Goal: Task Accomplishment & Management: Use online tool/utility

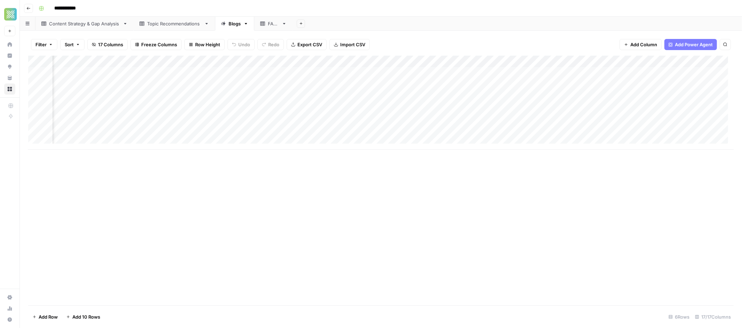
scroll to position [0, 597]
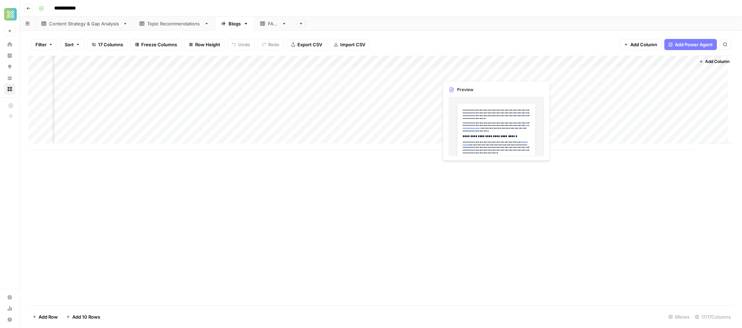
click at [496, 72] on div "Add Column" at bounding box center [381, 103] width 706 height 94
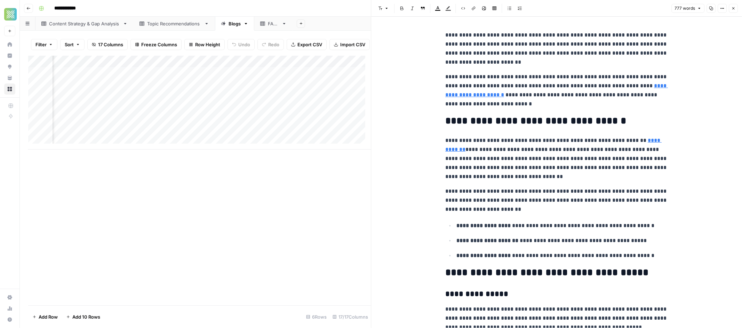
click at [527, 57] on p "**********" at bounding box center [556, 49] width 223 height 36
drag, startPoint x: 536, startPoint y: 53, endPoint x: 513, endPoint y: 56, distance: 22.8
click at [513, 56] on p "**********" at bounding box center [556, 49] width 223 height 36
click at [454, 53] on p "**********" at bounding box center [556, 49] width 223 height 36
click at [466, 93] on link "**********" at bounding box center [556, 90] width 223 height 14
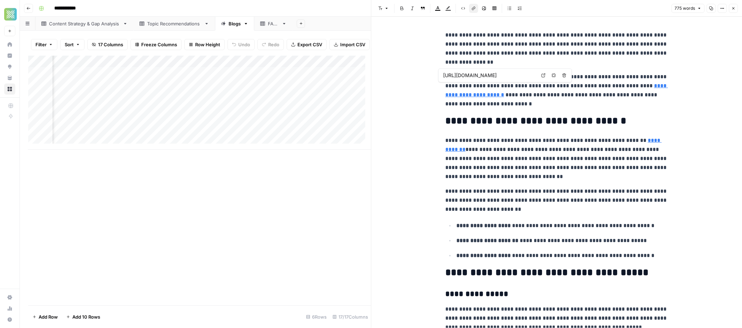
click at [474, 96] on link "**********" at bounding box center [556, 90] width 223 height 14
click at [465, 97] on link "**********" at bounding box center [556, 90] width 223 height 14
click at [459, 94] on link "**********" at bounding box center [556, 90] width 223 height 14
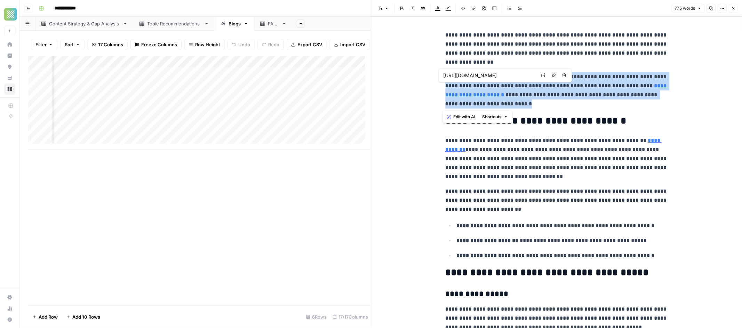
click at [459, 94] on link "**********" at bounding box center [556, 90] width 223 height 14
drag, startPoint x: 473, startPoint y: 95, endPoint x: 483, endPoint y: 90, distance: 11.1
click at [473, 95] on link "**********" at bounding box center [556, 90] width 223 height 14
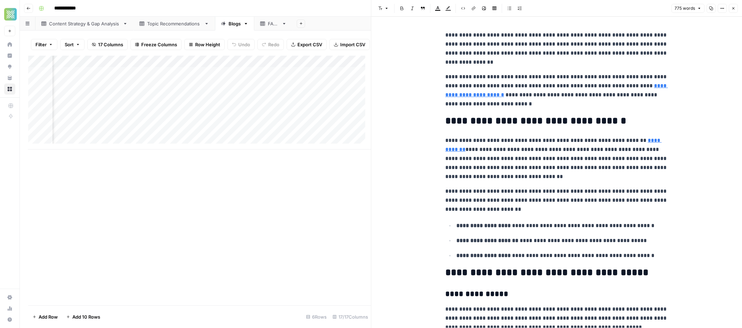
click at [556, 76] on p "**********" at bounding box center [556, 90] width 223 height 36
click at [622, 130] on span "Open in a new tab" at bounding box center [622, 130] width 0 height 0
click at [601, 187] on p "**********" at bounding box center [556, 200] width 223 height 27
click at [608, 147] on p "**********" at bounding box center [556, 158] width 223 height 45
click at [610, 148] on p "**********" at bounding box center [556, 158] width 223 height 45
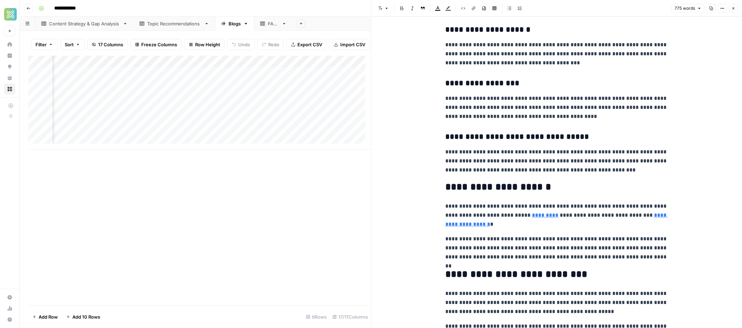
scroll to position [390, 0]
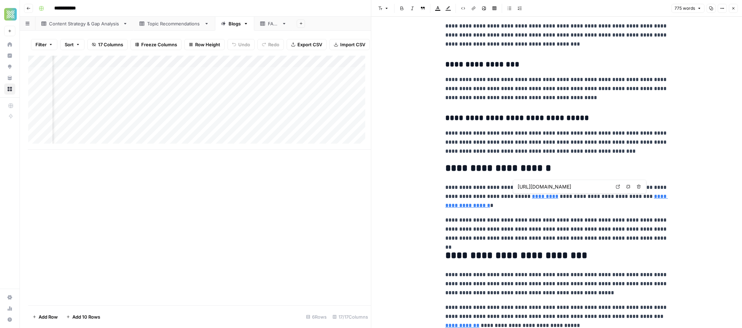
click at [617, 187] on icon at bounding box center [618, 187] width 4 height 4
type input "[URL][DOMAIN_NAME]"
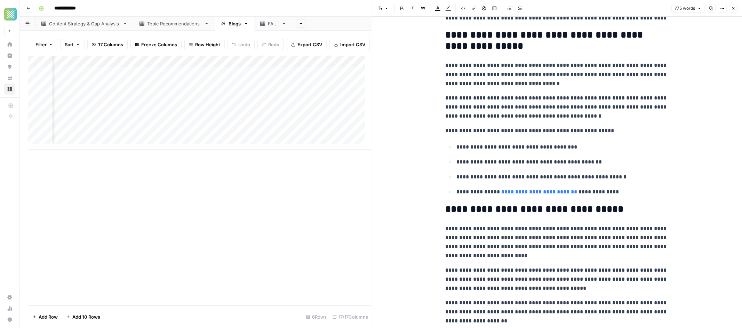
scroll to position [834, 0]
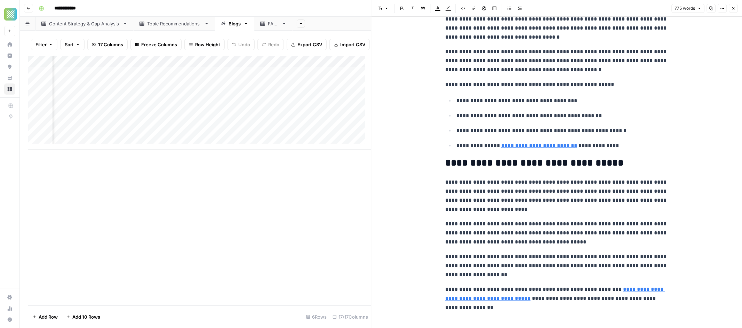
click at [543, 279] on p "**********" at bounding box center [556, 265] width 223 height 27
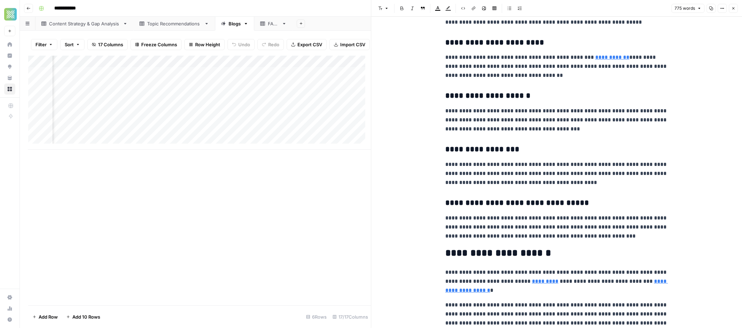
scroll to position [0, 0]
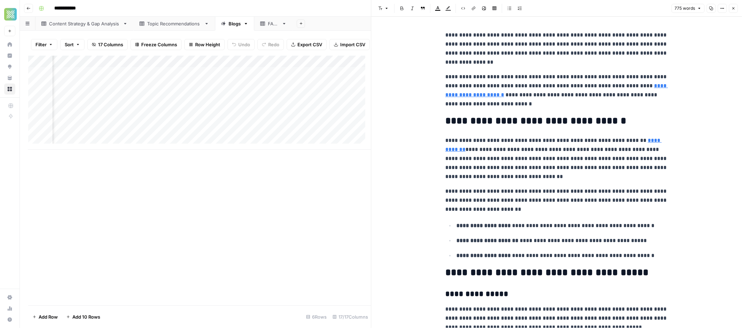
click at [733, 9] on icon "button" at bounding box center [734, 8] width 4 height 4
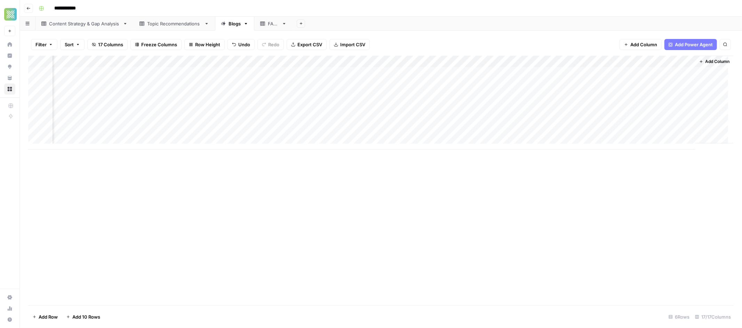
scroll to position [1, 597]
click at [706, 62] on span "Add Column" at bounding box center [718, 61] width 24 height 6
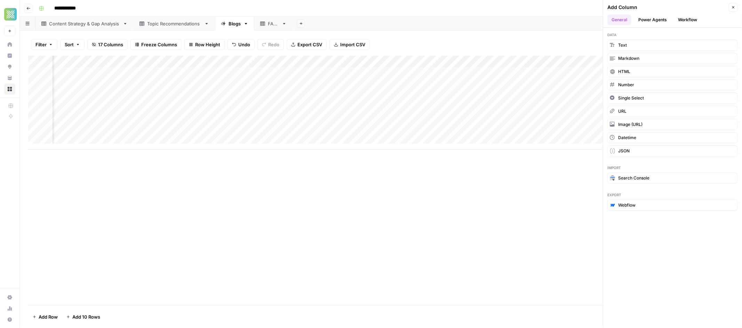
click at [686, 23] on button "Workflow" at bounding box center [687, 20] width 27 height 10
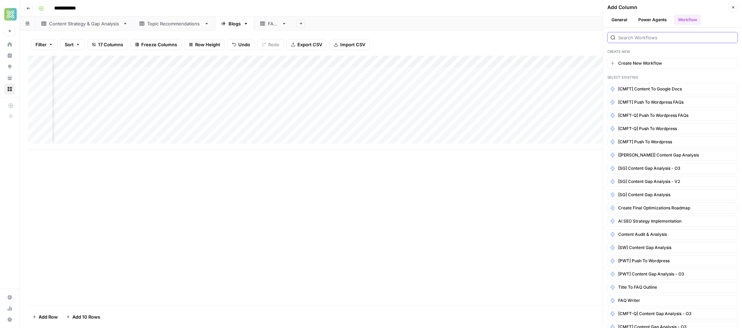
click at [640, 40] on div at bounding box center [673, 37] width 131 height 11
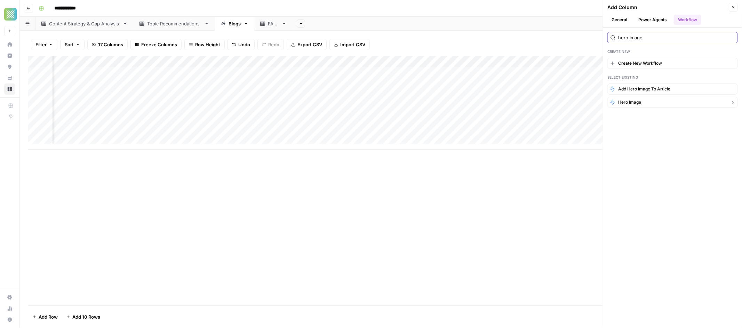
type input "hero image"
click at [640, 101] on span "Hero Image" at bounding box center [629, 102] width 23 height 6
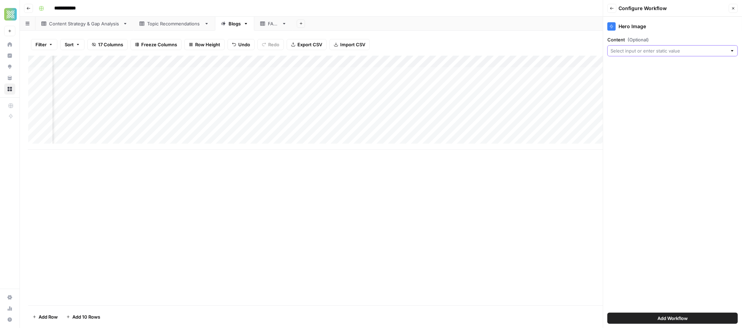
click at [665, 49] on input "Content (Optional)" at bounding box center [669, 50] width 117 height 7
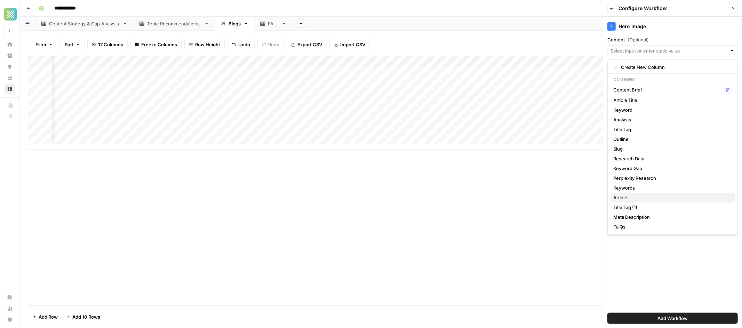
click at [627, 197] on span "Article" at bounding box center [672, 197] width 116 height 7
type input "Article"
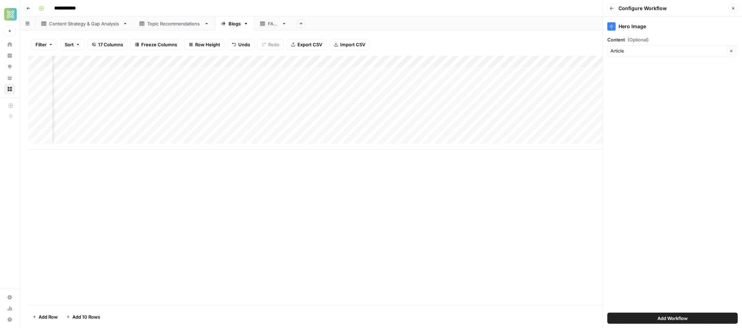
click at [658, 317] on span "Add Workflow" at bounding box center [673, 318] width 30 height 7
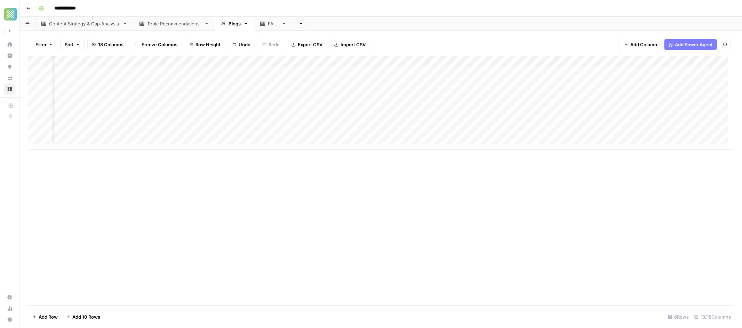
scroll to position [1, 659]
click at [656, 71] on div "Add Column" at bounding box center [381, 103] width 706 height 94
click at [682, 70] on div "Add Column" at bounding box center [381, 103] width 706 height 94
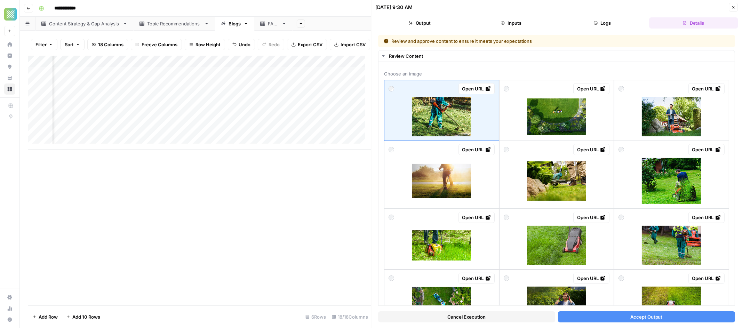
click at [735, 7] on span "Close" at bounding box center [735, 7] width 0 height 0
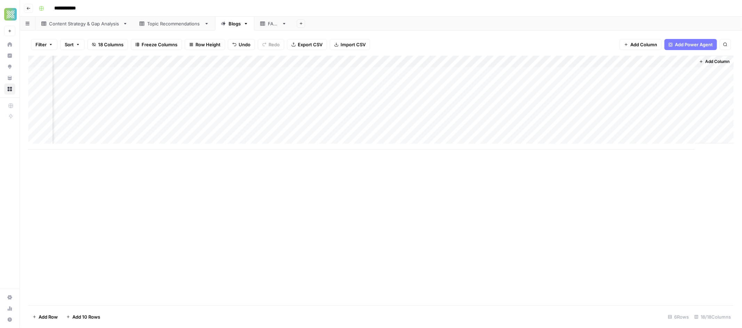
scroll to position [1, 651]
click at [690, 73] on div "Add Column" at bounding box center [381, 103] width 706 height 94
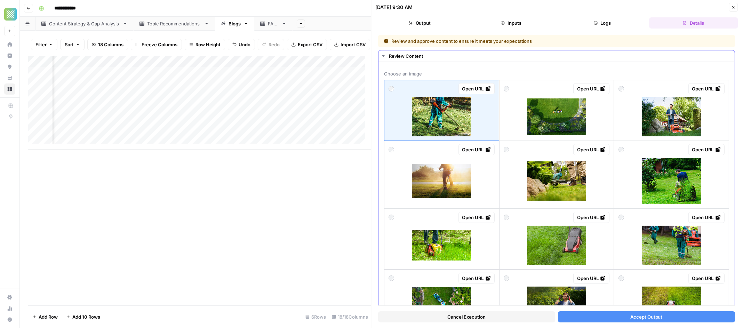
click at [563, 117] on img at bounding box center [556, 116] width 59 height 37
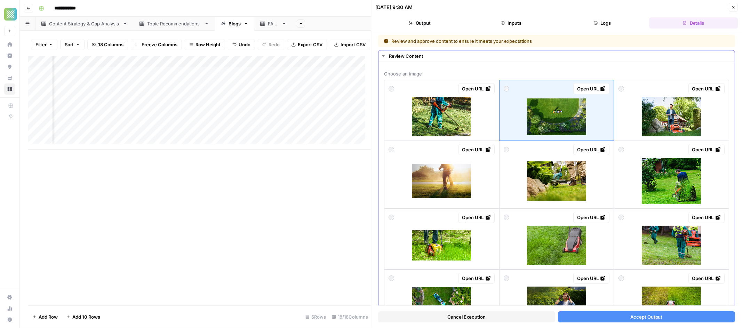
click at [585, 89] on div "Open URL" at bounding box center [592, 88] width 29 height 7
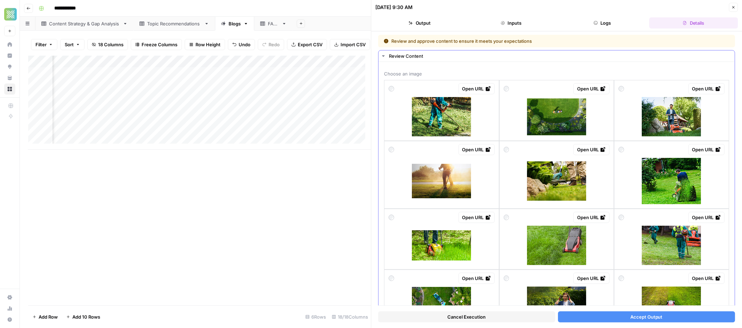
click at [508, 151] on div "Open URL" at bounding box center [557, 149] width 106 height 11
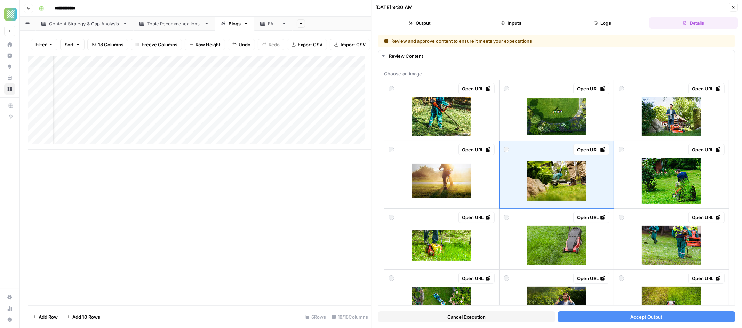
click at [616, 317] on button "Accept Output" at bounding box center [646, 316] width 177 height 11
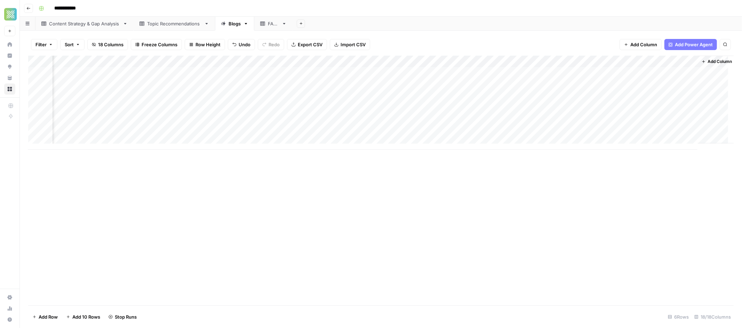
scroll to position [0, 651]
click at [433, 72] on div "Add Column" at bounding box center [381, 103] width 706 height 94
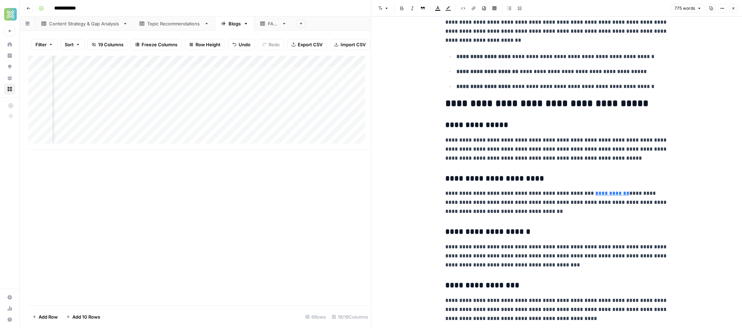
scroll to position [110, 0]
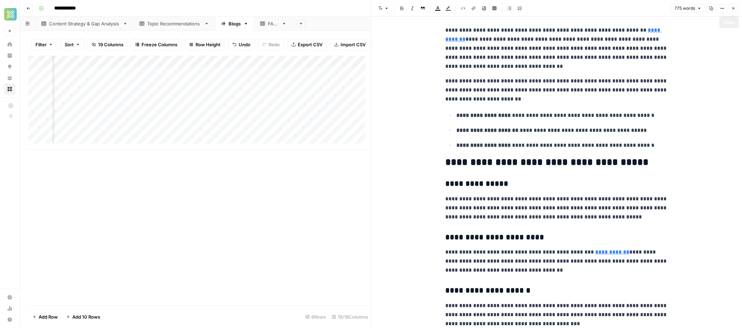
click at [733, 10] on button "Close" at bounding box center [733, 8] width 9 height 9
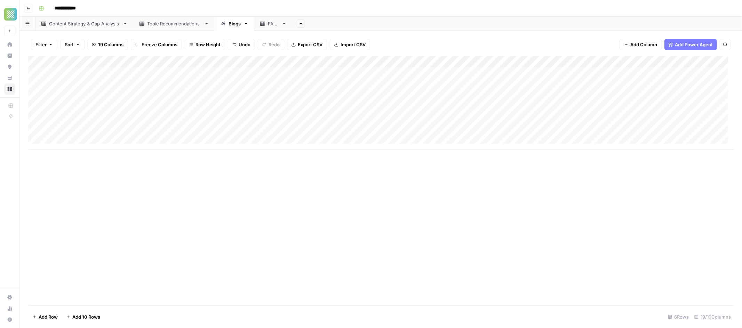
click at [265, 21] on icon at bounding box center [262, 23] width 5 height 5
click at [176, 62] on span "Add Column" at bounding box center [175, 61] width 24 height 6
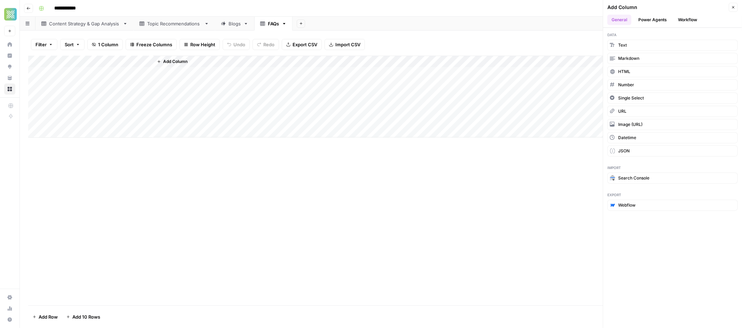
click at [236, 23] on div "Blogs" at bounding box center [235, 23] width 12 height 7
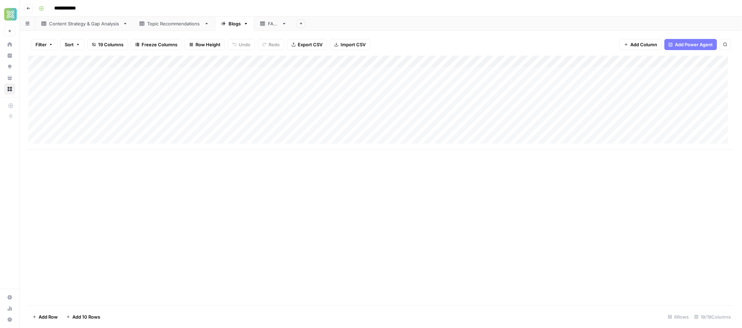
click at [275, 24] on div "FAQs" at bounding box center [273, 23] width 11 height 7
click at [181, 61] on span "Add Column" at bounding box center [175, 61] width 24 height 6
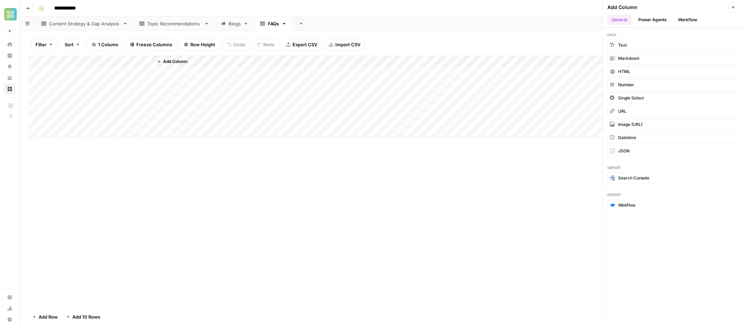
click at [684, 23] on button "Workflow" at bounding box center [687, 20] width 27 height 10
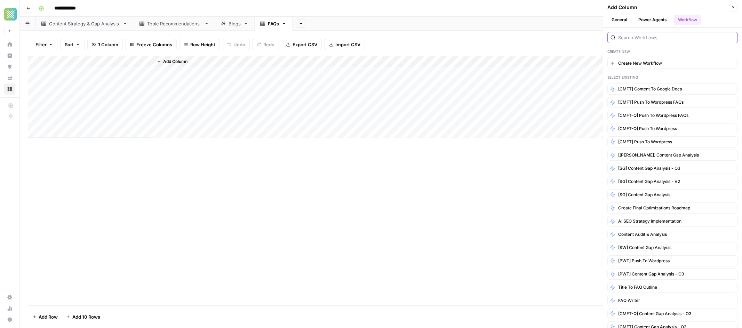
click at [662, 37] on input "search" at bounding box center [676, 37] width 117 height 7
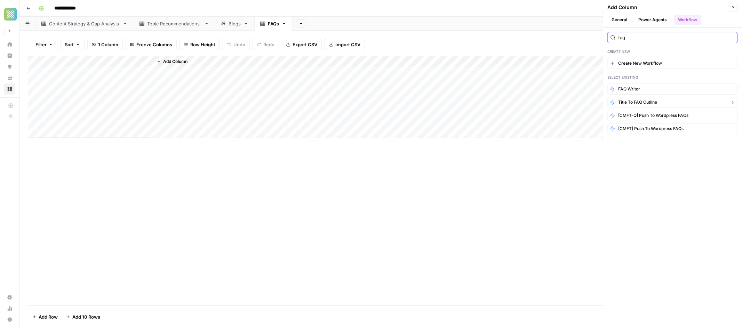
type input "faq"
click at [641, 104] on span "Title to FAQ Outline" at bounding box center [637, 102] width 39 height 6
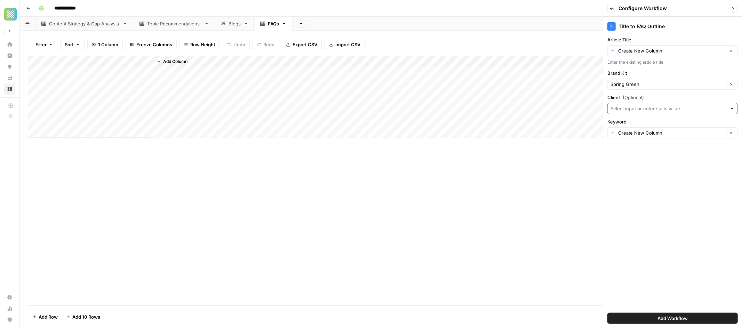
click at [667, 109] on input "Client (Optional)" at bounding box center [669, 108] width 117 height 7
type input "Spring Green"
click at [674, 322] on button "Add Workflow" at bounding box center [673, 318] width 131 height 11
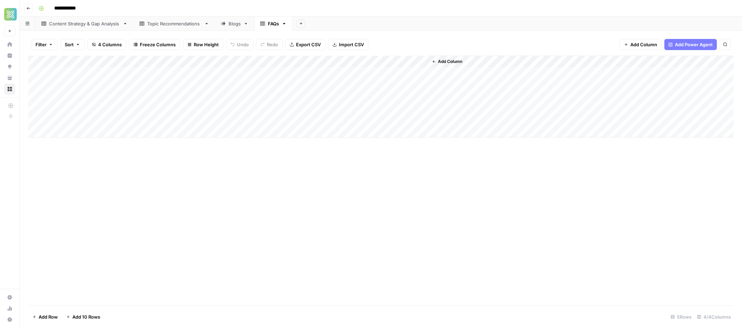
click at [271, 63] on div "Add Column" at bounding box center [381, 97] width 706 height 82
click at [260, 79] on input "Keyword" at bounding box center [294, 78] width 71 height 7
type input "Target Keyword"
click at [205, 249] on div "Add Column" at bounding box center [381, 181] width 706 height 250
click at [147, 62] on div "Add Column" at bounding box center [381, 97] width 706 height 82
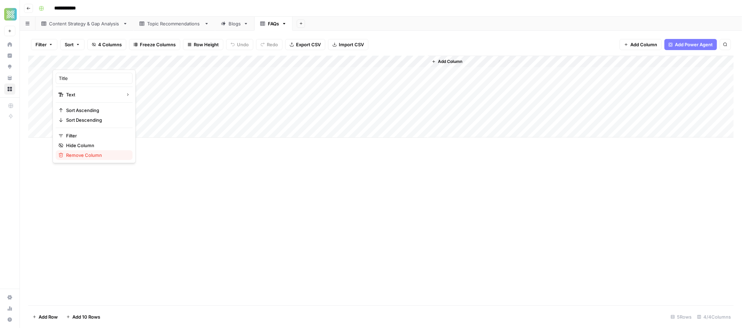
click at [80, 153] on span "Remove Column" at bounding box center [96, 155] width 61 height 7
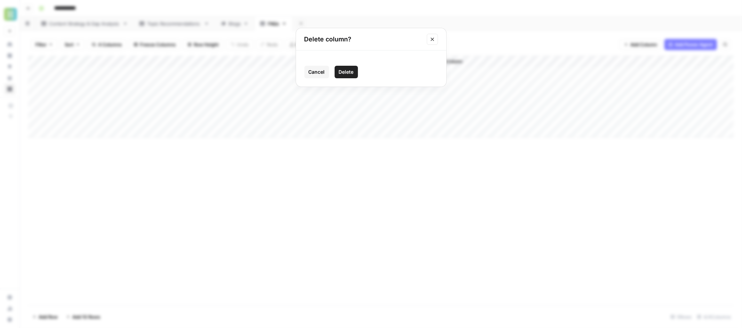
click at [342, 69] on span "Delete" at bounding box center [346, 72] width 15 height 7
click at [311, 62] on div "Add Column" at bounding box center [381, 97] width 706 height 82
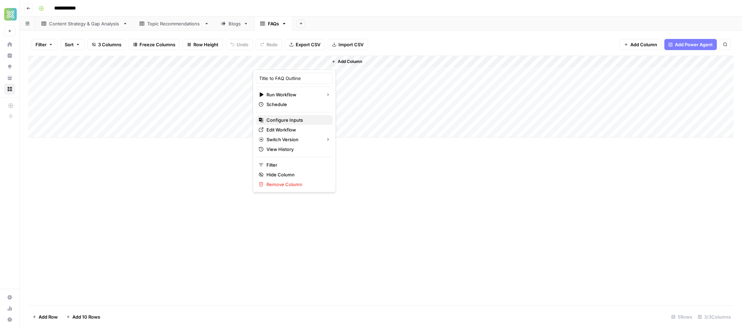
click at [279, 117] on span "Configure Inputs" at bounding box center [297, 120] width 61 height 7
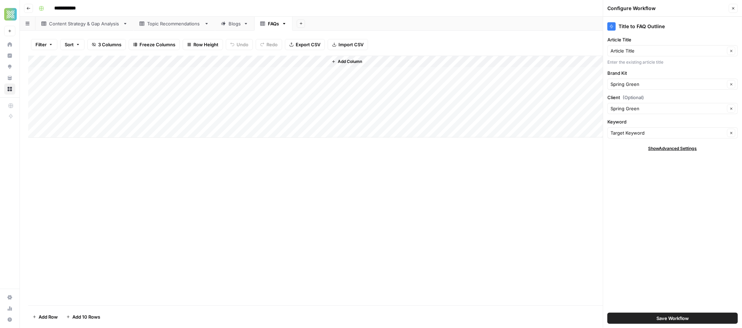
click at [427, 19] on div "Add Sheet" at bounding box center [518, 24] width 450 height 14
click at [726, 11] on div "Configure Workflow" at bounding box center [667, 8] width 119 height 7
click at [348, 22] on div "Add Sheet" at bounding box center [518, 24] width 450 height 14
click at [734, 8] on icon "button" at bounding box center [734, 8] width 4 height 4
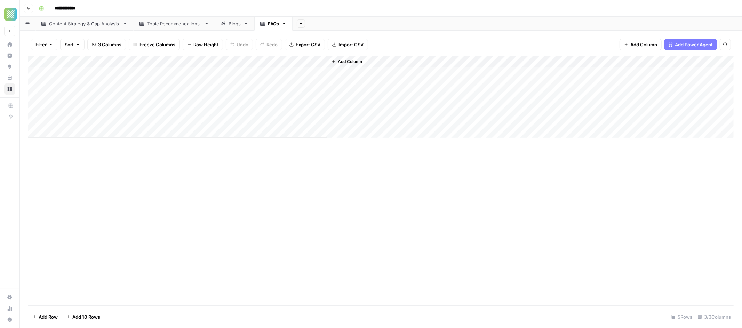
click at [420, 23] on div "Add Sheet" at bounding box center [518, 24] width 450 height 14
click at [128, 67] on div "Add Column" at bounding box center [381, 97] width 706 height 82
click at [175, 74] on div "Add Column" at bounding box center [381, 97] width 706 height 82
click at [98, 86] on div "Add Column" at bounding box center [381, 97] width 706 height 82
click at [173, 75] on div "Add Column" at bounding box center [381, 97] width 706 height 82
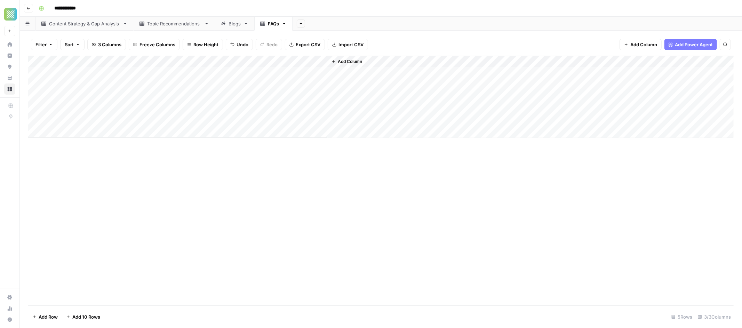
click at [30, 74] on div "Add Column" at bounding box center [381, 97] width 706 height 82
click at [35, 74] on div "Add Column" at bounding box center [381, 97] width 706 height 82
click at [38, 97] on div "Add Column" at bounding box center [381, 97] width 706 height 82
click at [41, 318] on span "Delete 2 Rows" at bounding box center [47, 317] width 31 height 7
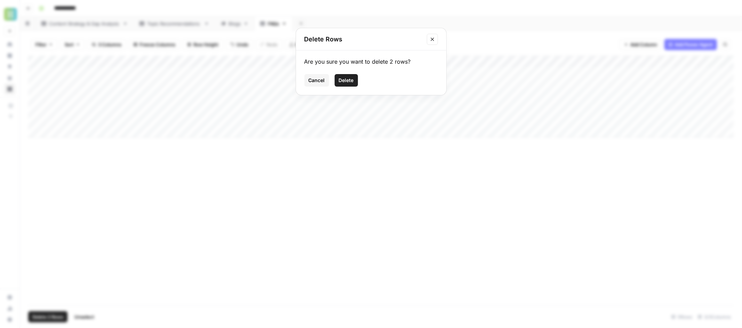
click at [342, 80] on span "Delete" at bounding box center [346, 80] width 15 height 7
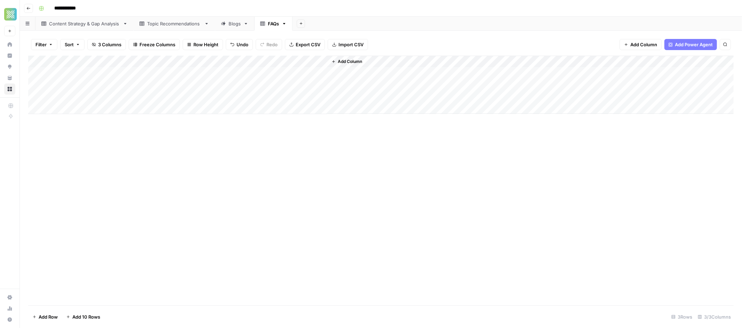
click at [290, 72] on div "Add Column" at bounding box center [381, 85] width 706 height 58
click at [700, 62] on icon "button" at bounding box center [702, 62] width 4 height 4
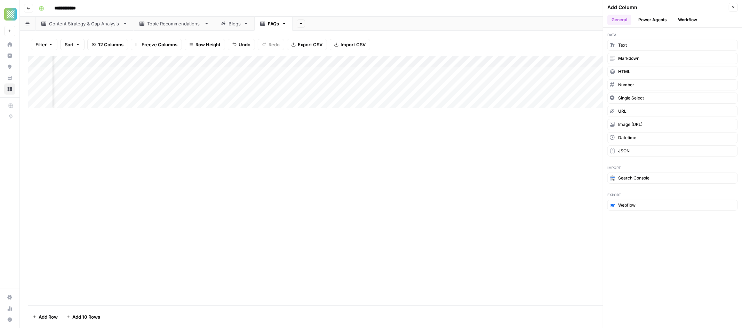
click at [687, 21] on button "Workflow" at bounding box center [687, 20] width 27 height 10
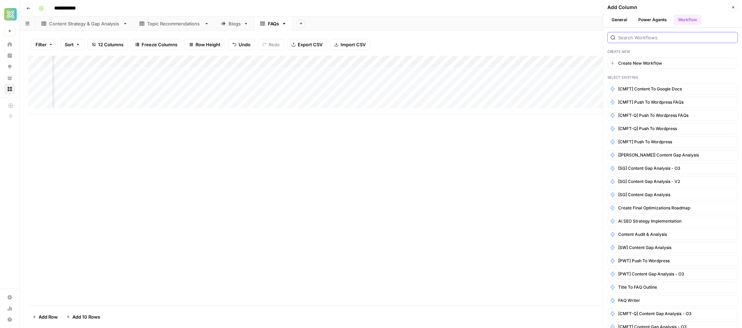
click at [647, 38] on input "search" at bounding box center [676, 37] width 117 height 7
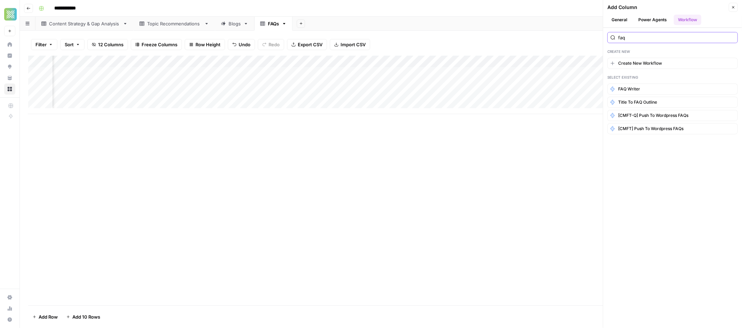
type input "faq"
click at [638, 88] on span "FAQ Writer" at bounding box center [629, 89] width 22 height 6
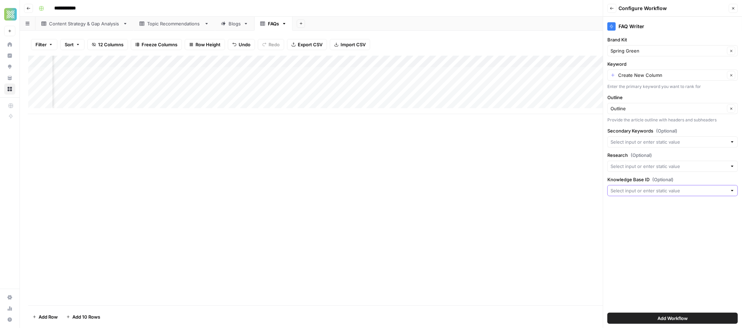
click at [647, 192] on input "Knowledge Base ID (Optional)" at bounding box center [669, 190] width 117 height 7
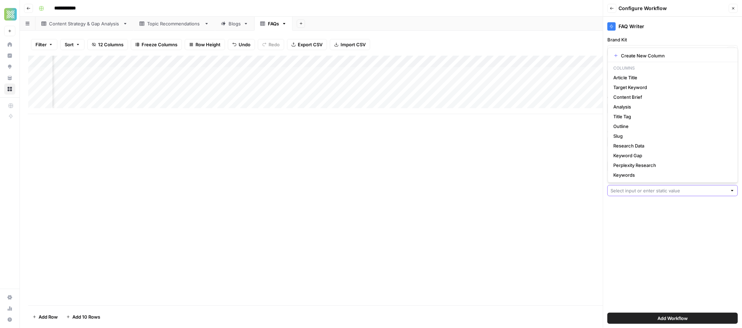
paste input "11753"
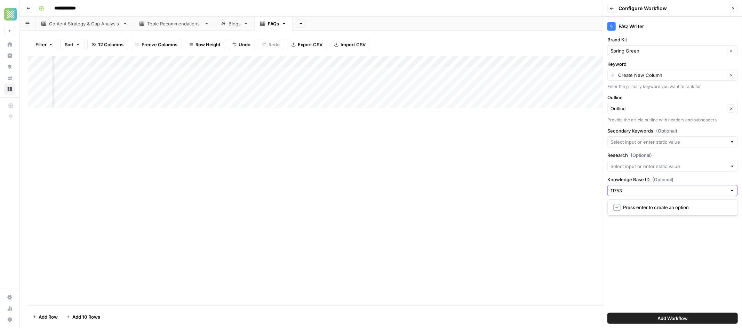
type input "11753"
click at [648, 169] on input "Research (Optional)" at bounding box center [669, 166] width 117 height 7
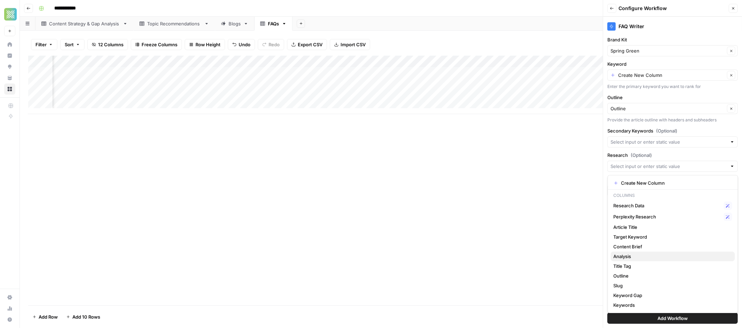
click at [627, 256] on span "Analysis" at bounding box center [672, 256] width 116 height 7
type input "Analysis"
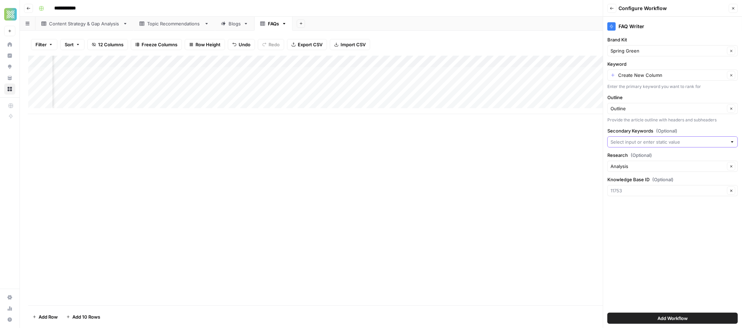
click at [649, 145] on input "Secondary Keywords (Optional)" at bounding box center [669, 142] width 117 height 7
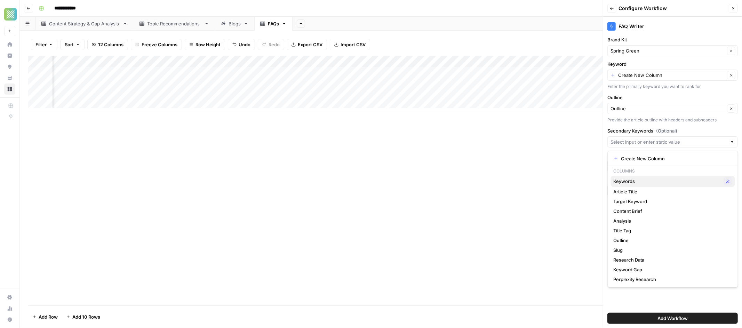
click at [633, 181] on span "Keywords" at bounding box center [668, 181] width 108 height 7
type input "Keywords"
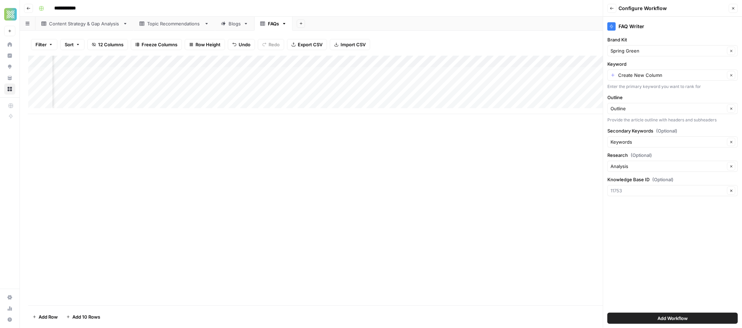
click at [646, 80] on div "Create New Column Clear" at bounding box center [673, 75] width 131 height 11
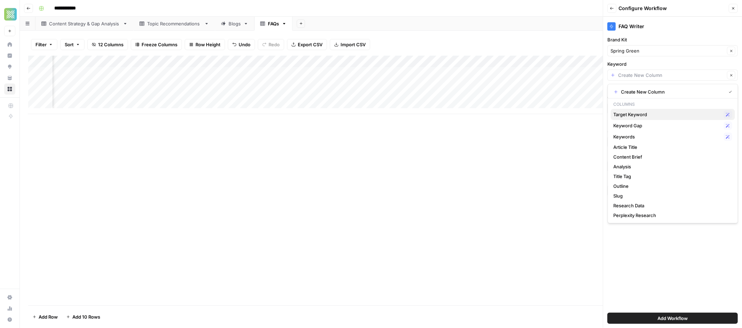
click at [646, 114] on span "Target Keyword" at bounding box center [668, 114] width 108 height 7
type input "Target Keyword"
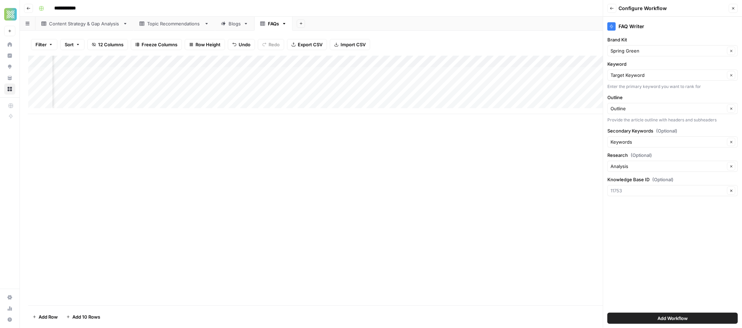
click at [656, 318] on button "Add Workflow" at bounding box center [673, 318] width 131 height 11
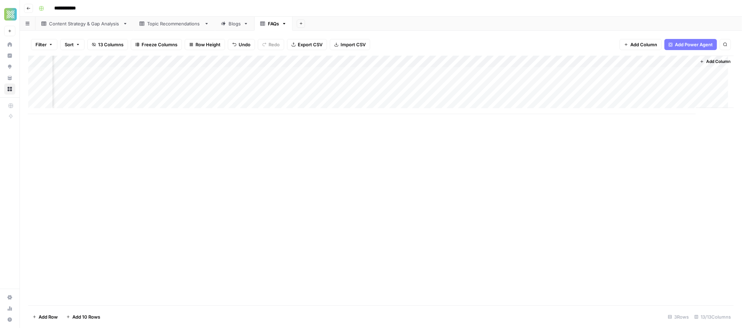
scroll to position [0, 264]
click at [644, 72] on div "Add Column" at bounding box center [381, 85] width 706 height 58
click at [543, 68] on div "Add Column" at bounding box center [381, 85] width 706 height 58
click at [559, 72] on div "Add Column" at bounding box center [381, 85] width 706 height 58
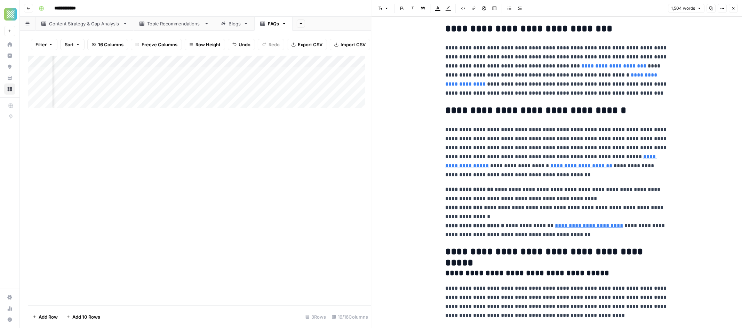
scroll to position [413, 0]
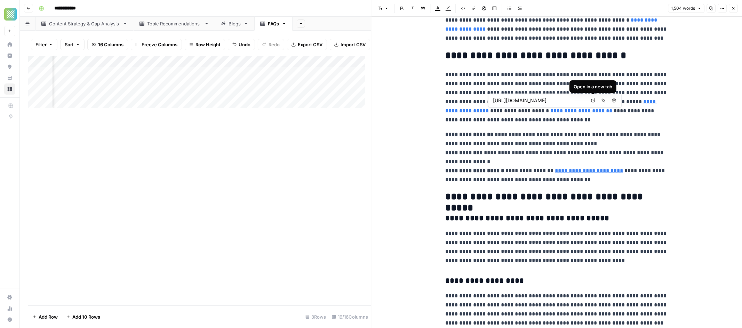
click at [597, 99] on link "Open in a new tab" at bounding box center [593, 100] width 9 height 9
click at [595, 101] on icon at bounding box center [594, 100] width 4 height 4
type input "[URL][DOMAIN_NAME]"
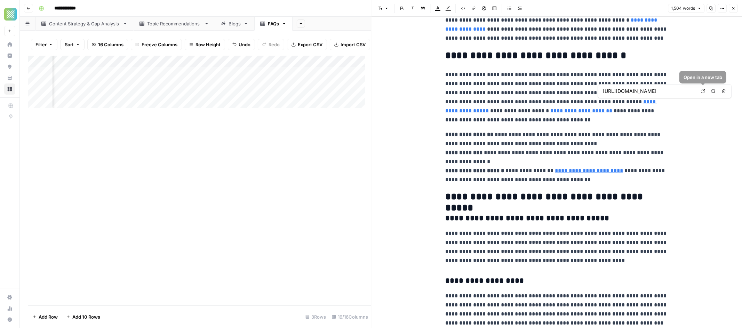
click at [701, 92] on icon at bounding box center [703, 91] width 4 height 4
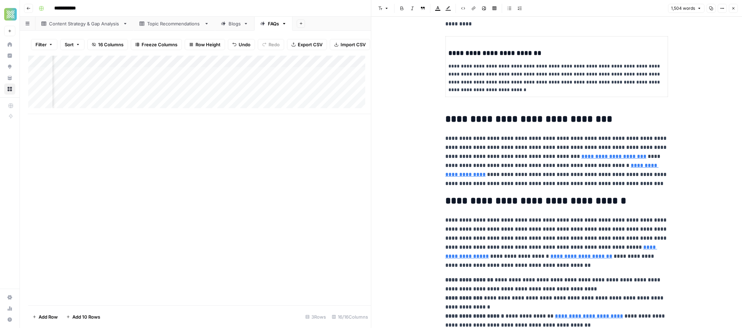
scroll to position [0, 0]
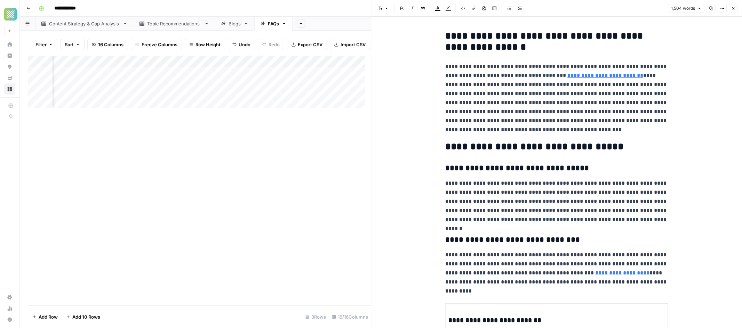
click at [736, 7] on button "Close" at bounding box center [733, 8] width 9 height 9
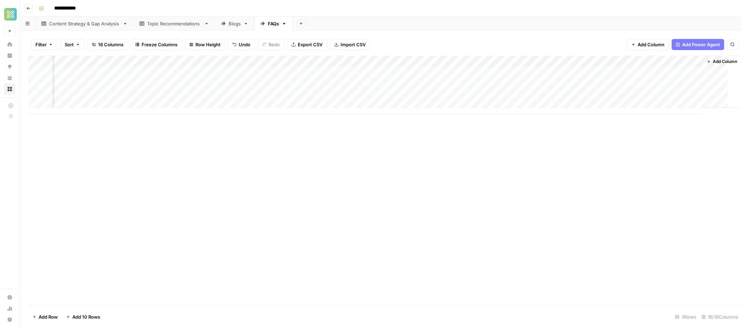
scroll to position [0, 444]
click at [234, 22] on div "Blogs" at bounding box center [235, 23] width 12 height 7
click at [271, 25] on div "FAQs" at bounding box center [273, 23] width 11 height 7
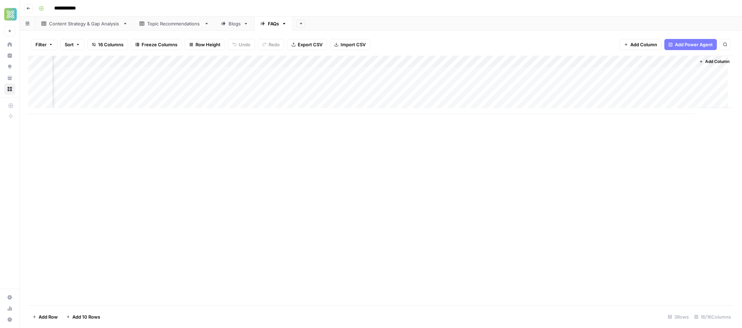
click at [704, 56] on div "Add Column" at bounding box center [715, 82] width 38 height 52
click at [705, 58] on button "Add Column" at bounding box center [715, 61] width 36 height 9
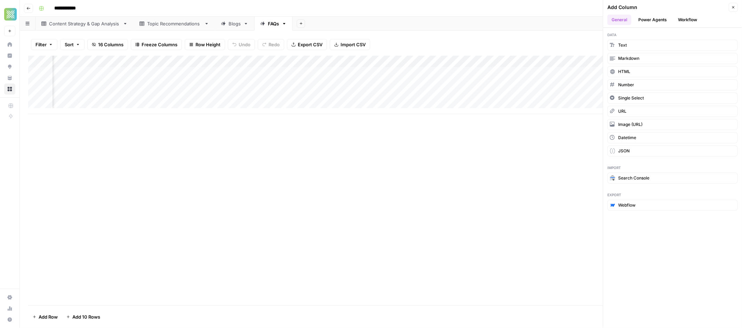
click at [695, 20] on button "Workflow" at bounding box center [687, 20] width 27 height 10
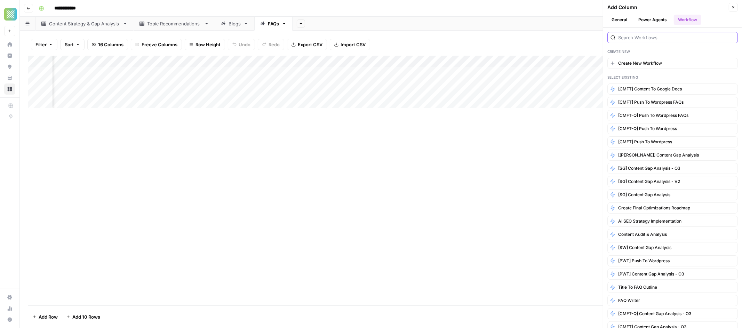
click at [635, 37] on input "search" at bounding box center [676, 37] width 117 height 7
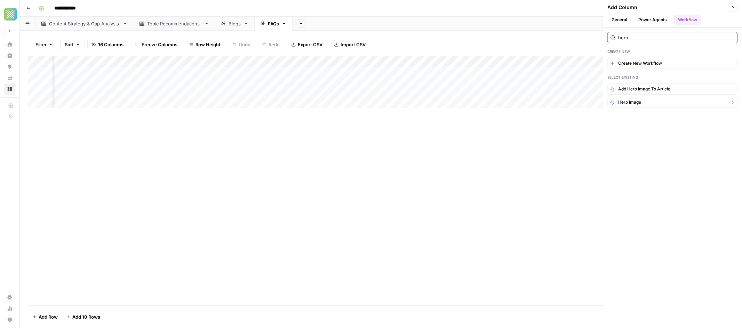
type input "hero"
click at [645, 101] on button "Hero Image" at bounding box center [673, 102] width 131 height 11
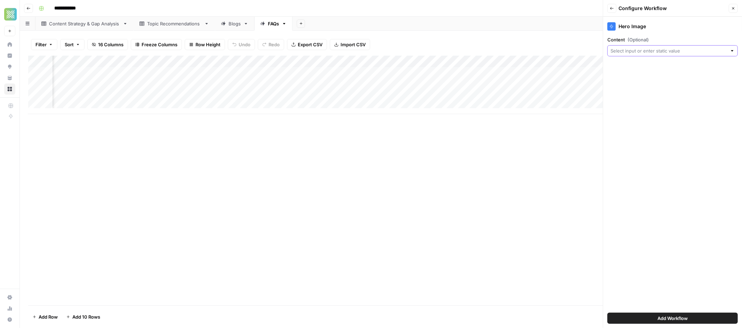
click at [672, 53] on input "Content (Optional)" at bounding box center [669, 50] width 117 height 7
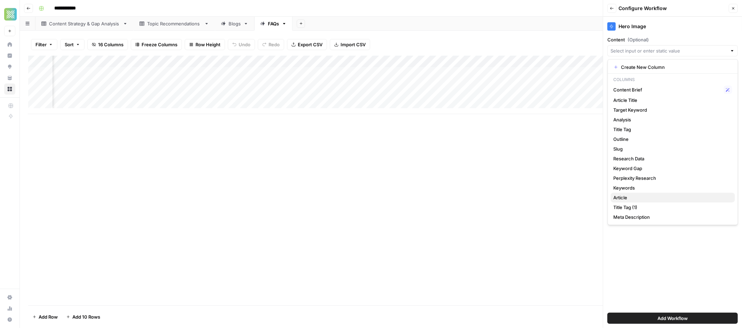
click at [628, 199] on span "Article" at bounding box center [672, 197] width 116 height 7
type input "Article"
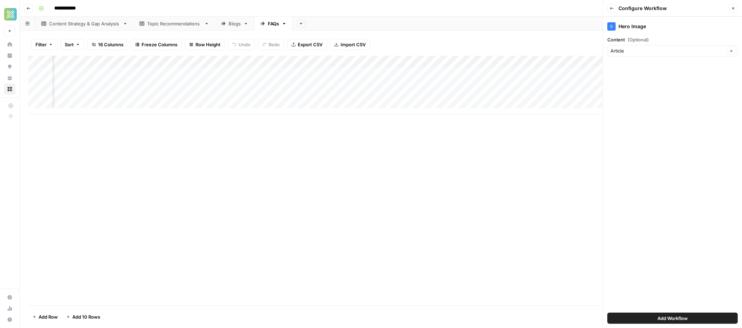
click at [684, 319] on span "Add Workflow" at bounding box center [673, 318] width 30 height 7
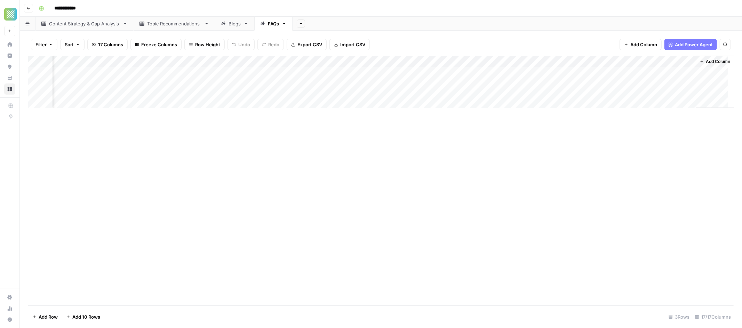
scroll to position [0, 515]
click at [657, 71] on div "Add Column" at bounding box center [381, 85] width 706 height 58
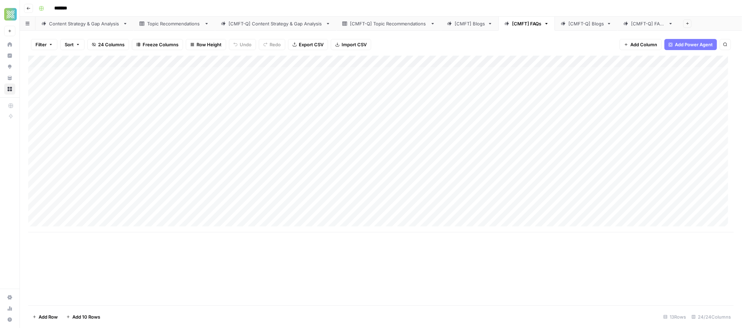
click at [472, 22] on div "[CMFT] Blogs" at bounding box center [470, 23] width 30 height 7
click at [524, 22] on div "[CMFT] FAQs" at bounding box center [526, 23] width 29 height 7
click at [429, 63] on div "Add Column" at bounding box center [381, 144] width 706 height 177
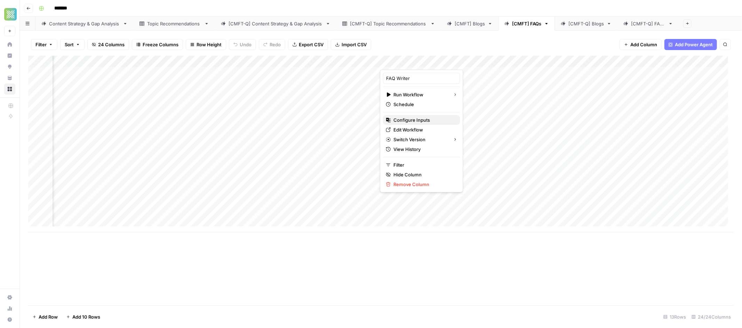
click at [428, 118] on span "Configure Inputs" at bounding box center [424, 120] width 61 height 7
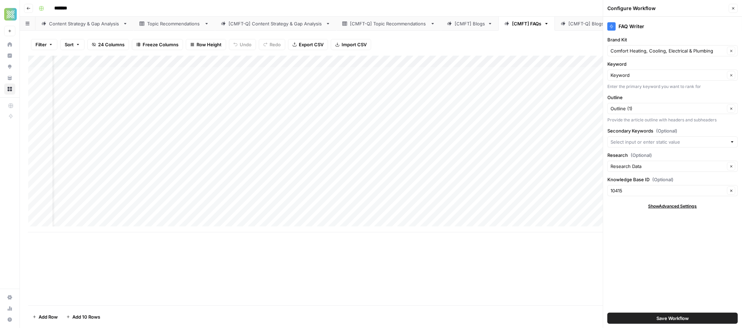
scroll to position [0, 0]
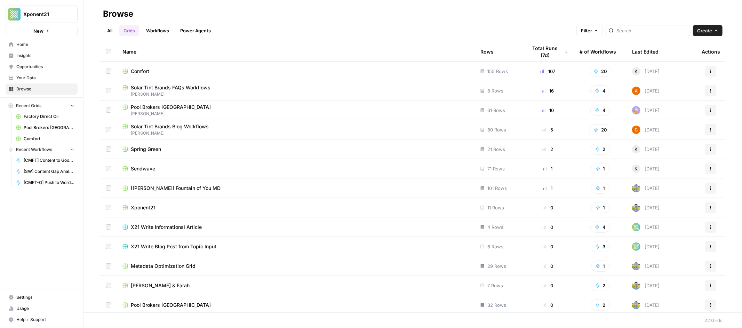
click at [24, 79] on span "Your Data" at bounding box center [45, 78] width 58 height 6
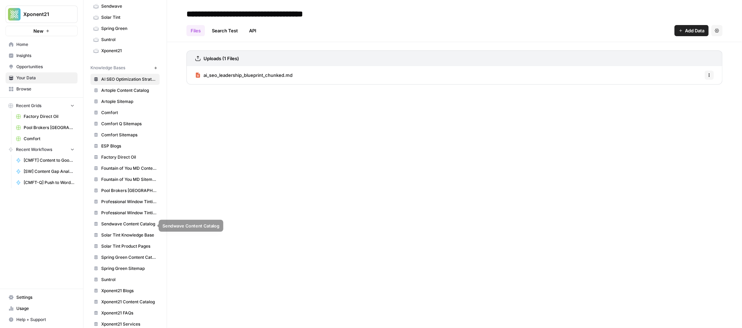
scroll to position [161, 0]
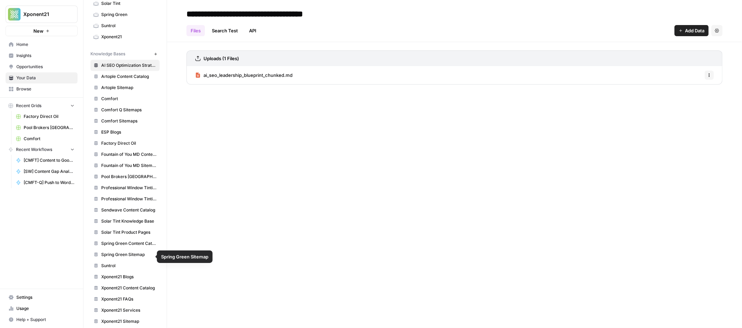
click at [122, 255] on span "Spring Green Sitemap" at bounding box center [128, 255] width 55 height 6
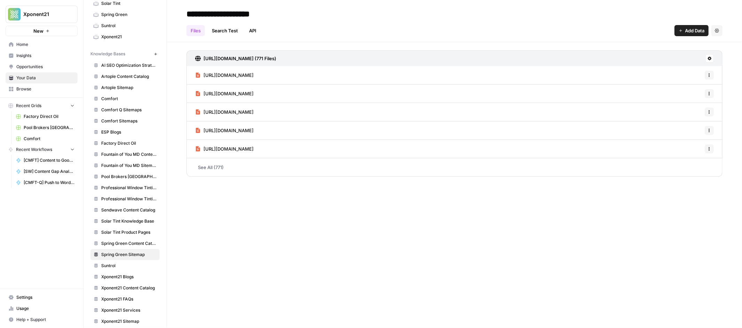
click at [38, 148] on span "Recent Workflows" at bounding box center [34, 150] width 36 height 6
click at [39, 149] on span "Recent Workflows" at bounding box center [34, 150] width 36 height 6
click at [22, 90] on span "Browse" at bounding box center [45, 89] width 58 height 6
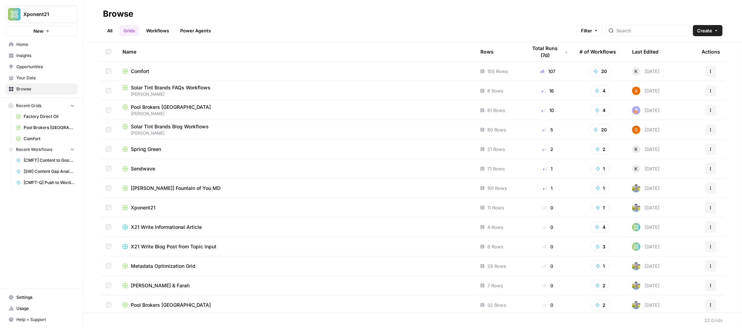
click at [164, 30] on link "Workflows" at bounding box center [157, 30] width 31 height 11
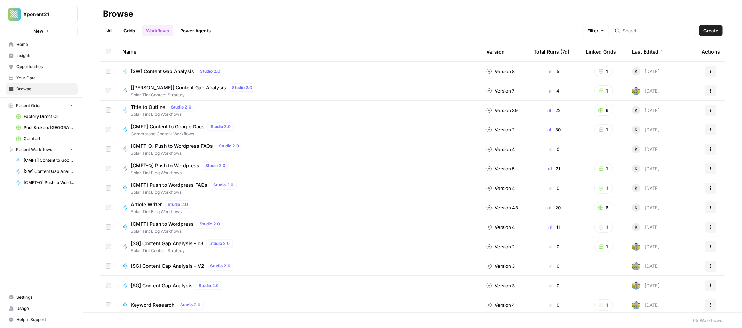
click at [231, 111] on div "Title to Outline Studio 2.0 Solar Tint Blog Workflows" at bounding box center [299, 110] width 353 height 15
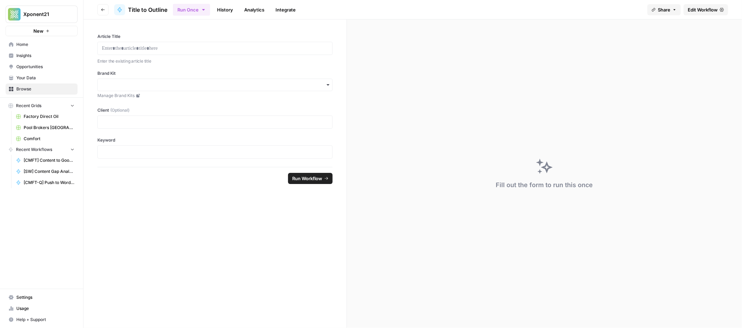
click at [704, 9] on span "Edit Workflow" at bounding box center [703, 9] width 30 height 7
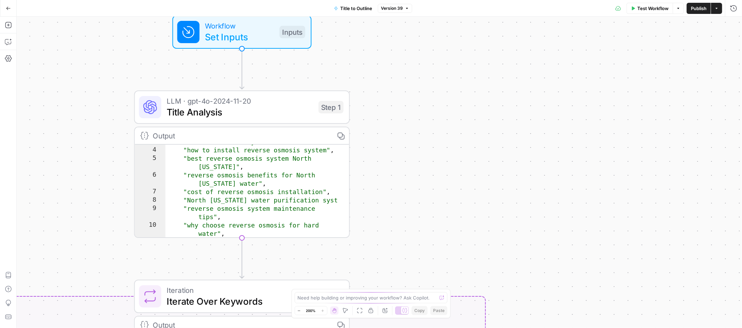
scroll to position [33, 0]
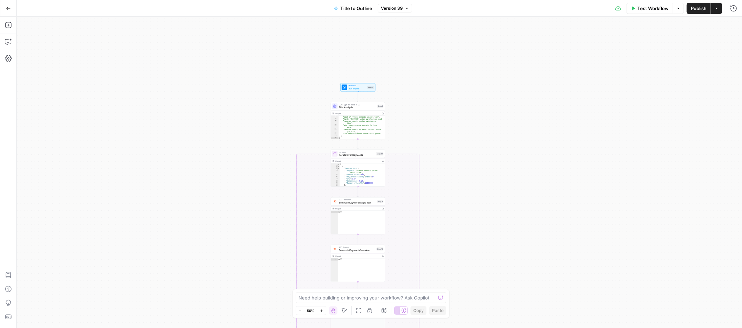
click at [368, 112] on div "Output" at bounding box center [358, 113] width 44 height 3
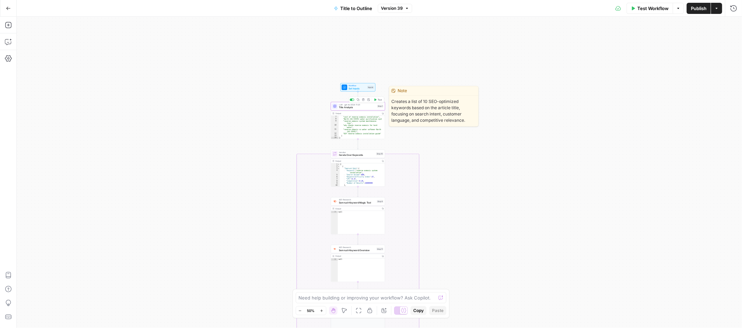
click at [367, 108] on span "Title Analysis" at bounding box center [357, 107] width 37 height 3
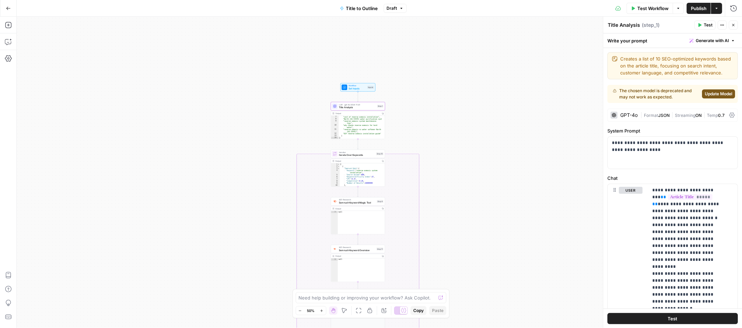
click at [405, 125] on div "true false Workflow Set Inputs Inputs LLM · gpt-4o-2024-11-20 Title Analysis St…" at bounding box center [380, 172] width 726 height 311
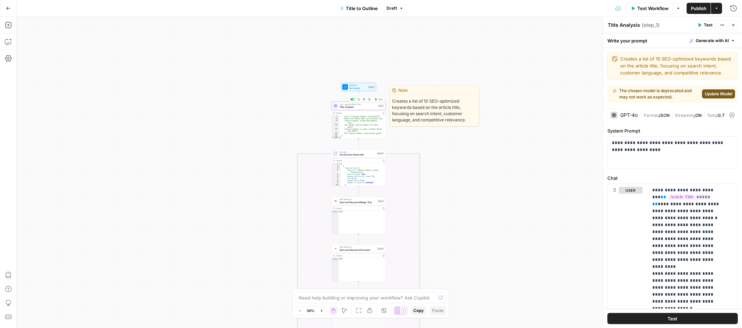
click at [363, 107] on span "Title Analysis" at bounding box center [358, 106] width 37 height 3
click at [299, 120] on div "true false Workflow Set Inputs Inputs LLM · gpt-4o-2024-11-20 Title Analysis St…" at bounding box center [380, 172] width 726 height 311
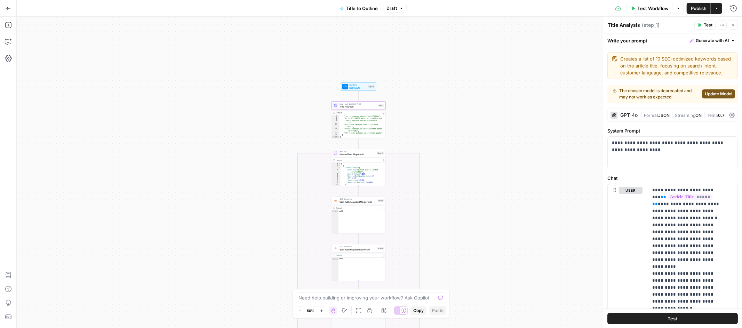
click at [356, 104] on span "LLM · gpt-4o-2024-11-20" at bounding box center [358, 104] width 37 height 3
click at [5, 7] on button "Go Back" at bounding box center [8, 8] width 13 height 13
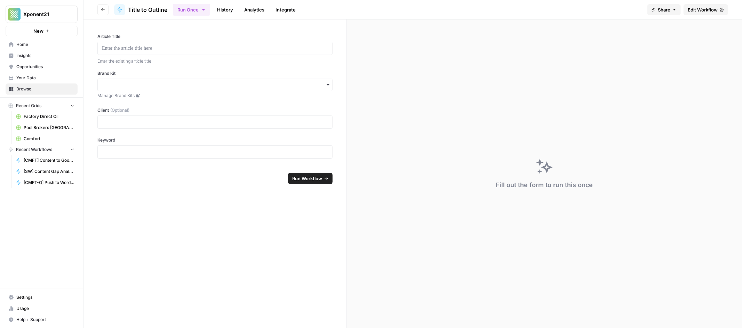
click at [100, 8] on button "Go back" at bounding box center [102, 9] width 11 height 11
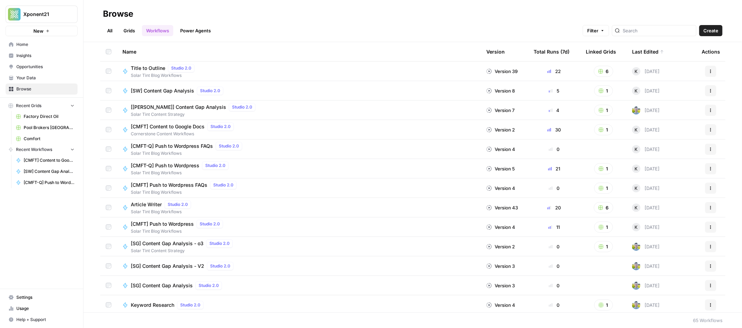
click at [156, 68] on span "Title to Outline" at bounding box center [148, 68] width 34 height 7
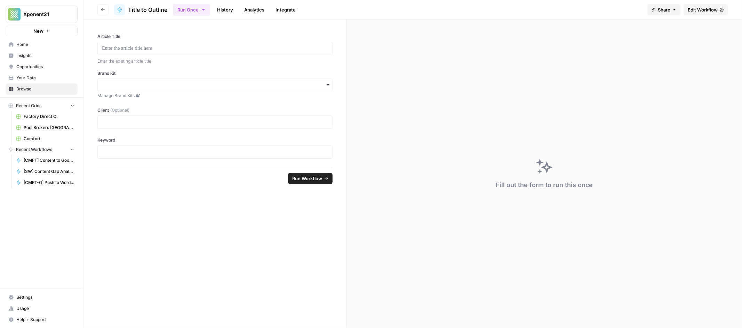
click at [693, 10] on span "Edit Workflow" at bounding box center [703, 9] width 30 height 7
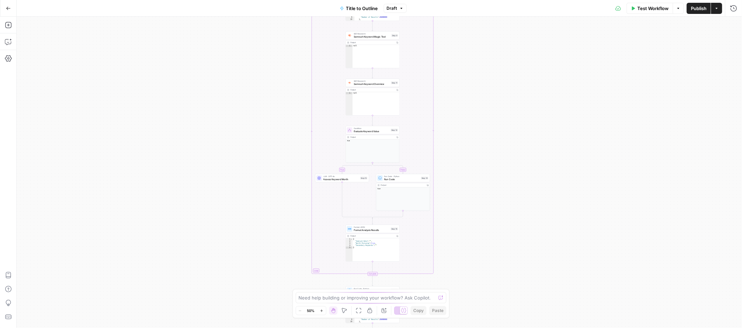
click at [402, 10] on icon "button" at bounding box center [402, 8] width 4 height 4
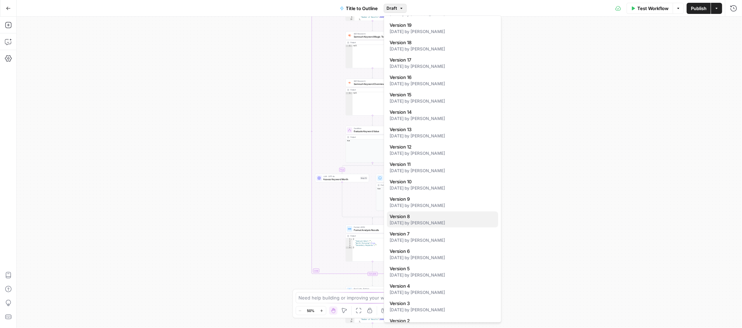
scroll to position [393, 0]
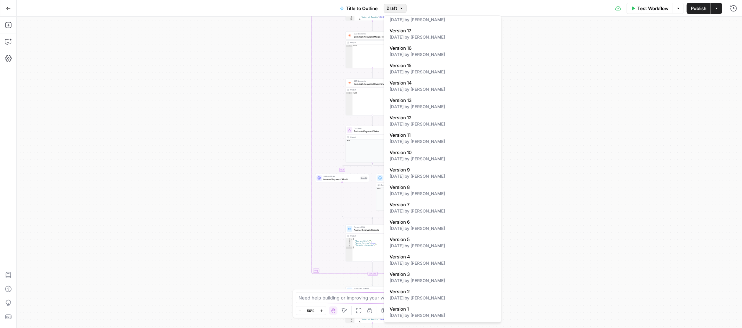
click at [628, 74] on div "true false Workflow Set Inputs Inputs LLM · gpt-4o-2024-11-20 Title Analysis St…" at bounding box center [380, 172] width 726 height 311
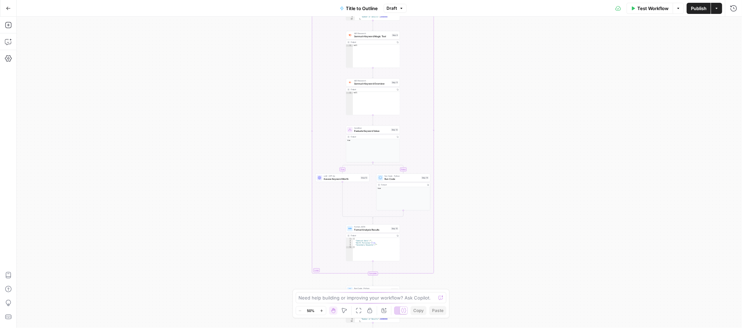
click at [396, 10] on span "Draft" at bounding box center [392, 8] width 10 height 6
click at [578, 35] on div "true false Workflow Set Inputs Inputs LLM · gpt-4o-2024-11-20 Title Analysis St…" at bounding box center [380, 172] width 726 height 311
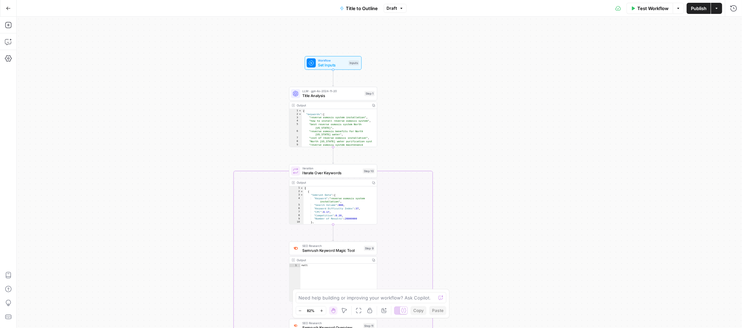
click at [717, 10] on icon "button" at bounding box center [717, 8] width 4 height 4
click at [569, 92] on div "true false Workflow Set Inputs Inputs LLM · gpt-4o-2024-11-20 Title Analysis St…" at bounding box center [380, 172] width 726 height 311
click at [678, 7] on icon "button" at bounding box center [679, 8] width 4 height 4
click at [647, 71] on div "true false Workflow Set Inputs Inputs LLM · gpt-4o-2024-11-20 Title Analysis St…" at bounding box center [380, 172] width 726 height 311
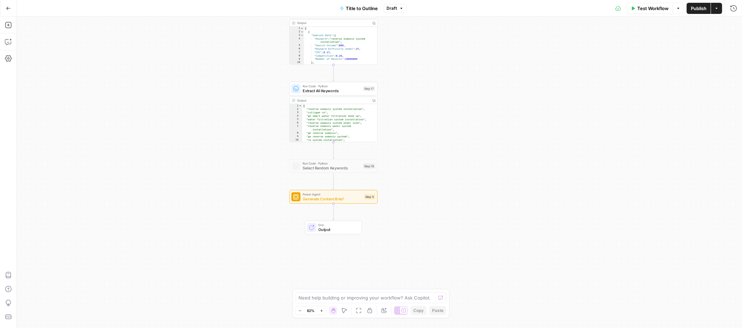
click at [341, 229] on span "Output" at bounding box center [337, 230] width 39 height 6
click at [341, 227] on span "Output" at bounding box center [337, 230] width 39 height 6
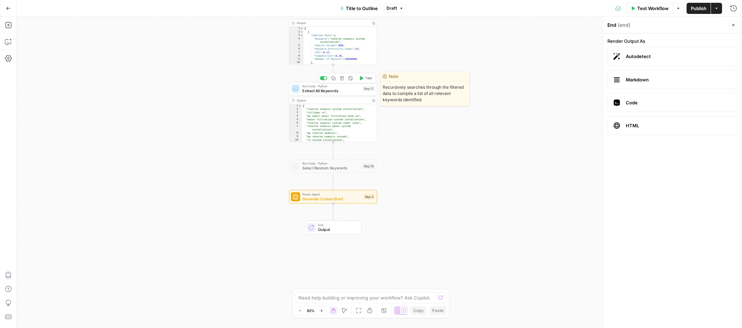
click at [344, 95] on div "Run Code · Python Extract All Keywords Step 17 Copy step Delete step Edit Note …" at bounding box center [333, 89] width 88 height 14
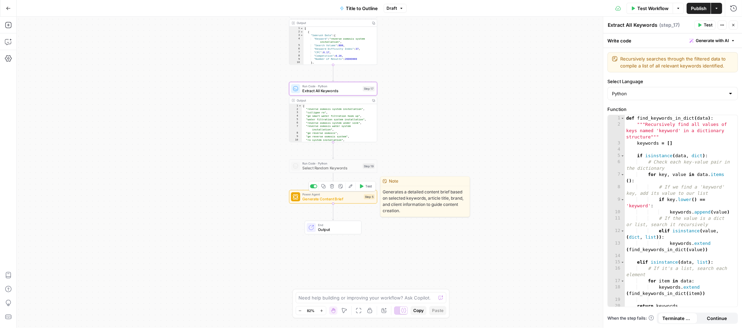
click at [348, 197] on span "Generate Content Brief" at bounding box center [331, 199] width 59 height 6
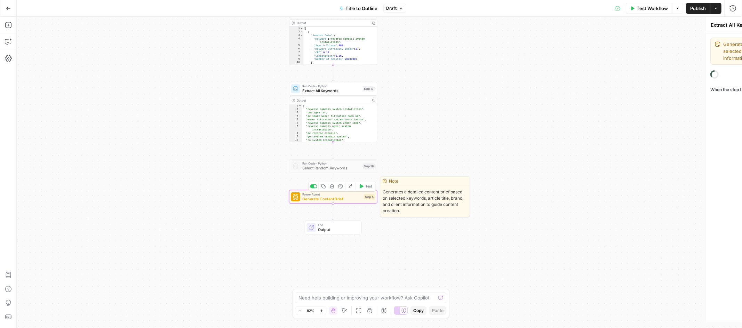
type textarea "Generate Content Brief"
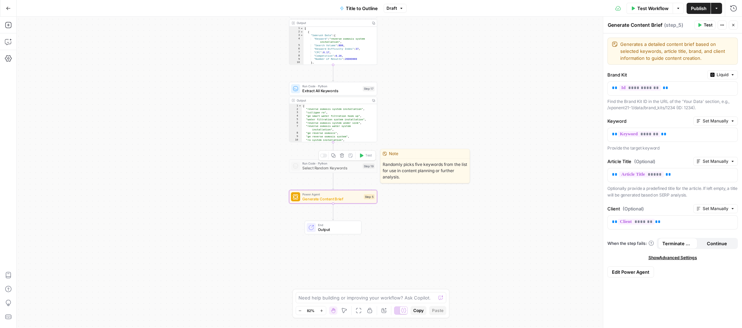
click at [362, 167] on div "Run Code · Python Select Random Keywords Step 19 Copy step Delete step Edit Not…" at bounding box center [333, 166] width 84 height 10
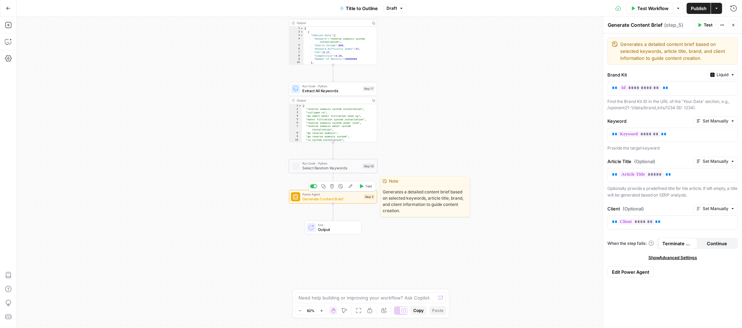
click at [348, 199] on span "Generate Content Brief" at bounding box center [331, 199] width 59 height 6
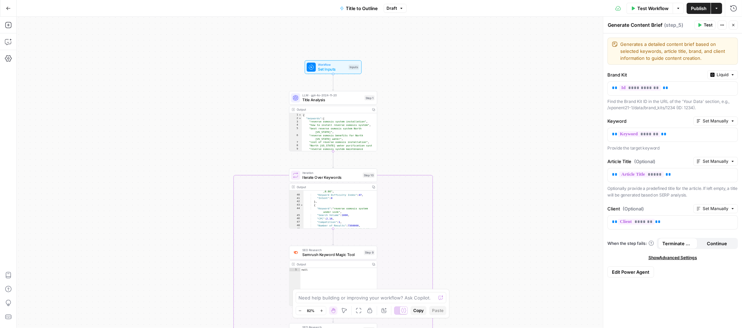
scroll to position [176, 0]
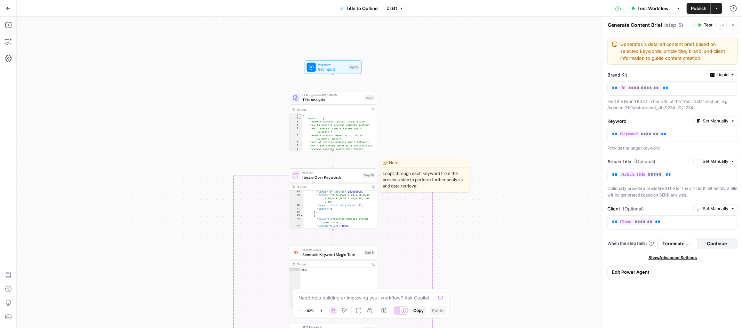
click at [333, 176] on span "Iterate Over Keywords" at bounding box center [331, 177] width 58 height 6
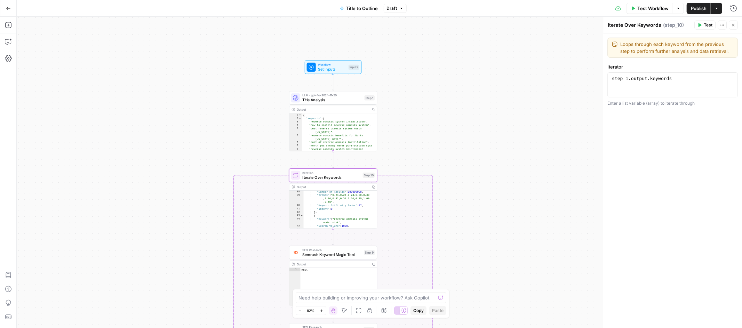
click at [5, 2] on button "Go Back" at bounding box center [8, 8] width 13 height 13
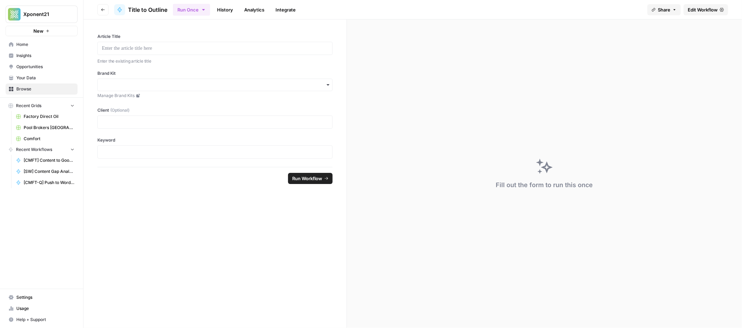
click at [100, 12] on button "Go back" at bounding box center [102, 9] width 11 height 11
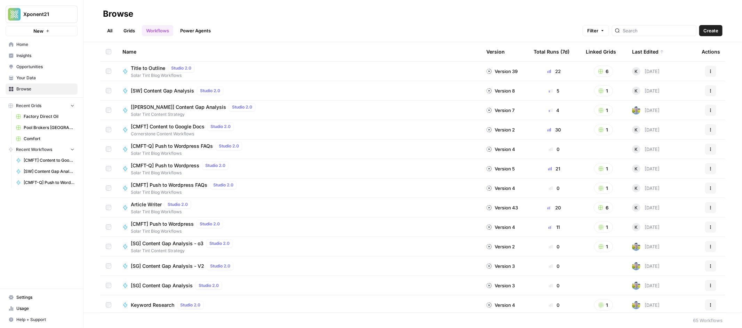
click at [144, 206] on span "Article Writer" at bounding box center [146, 204] width 31 height 7
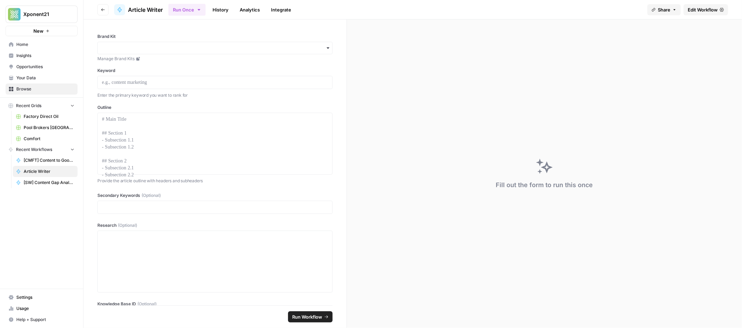
click at [694, 10] on span "Edit Workflow" at bounding box center [703, 9] width 30 height 7
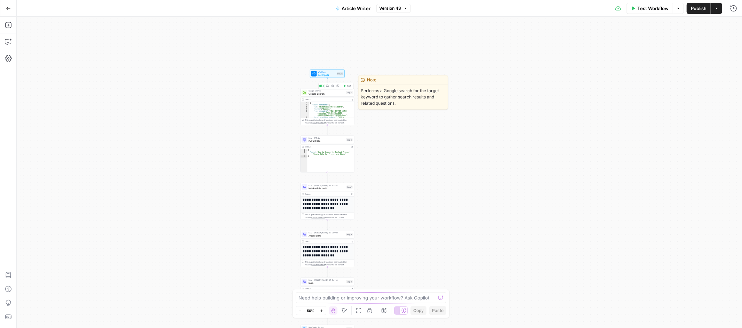
click at [327, 91] on span "Google Search" at bounding box center [327, 90] width 36 height 3
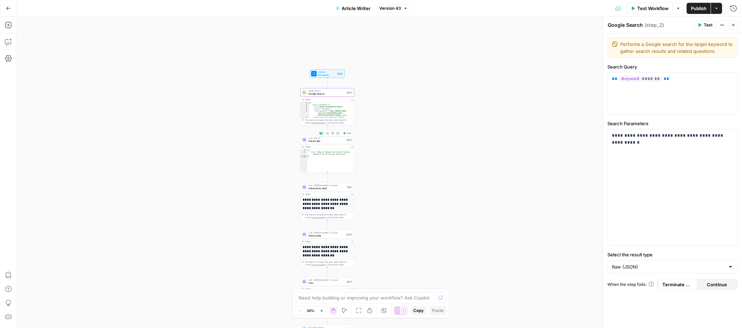
click at [329, 143] on div "LLM · GPT-4o Extract title Step 3 Copy step Delete step Add Note Test" at bounding box center [327, 140] width 54 height 8
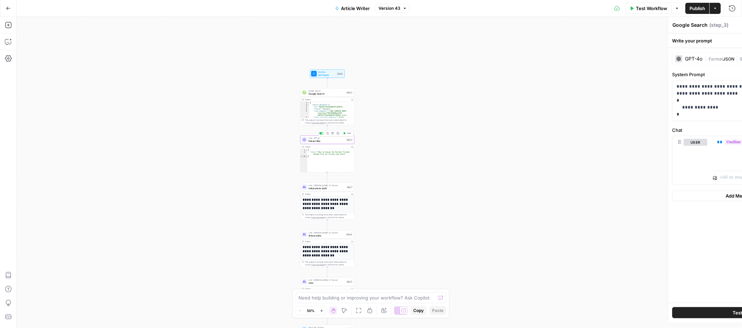
type textarea "Extract title"
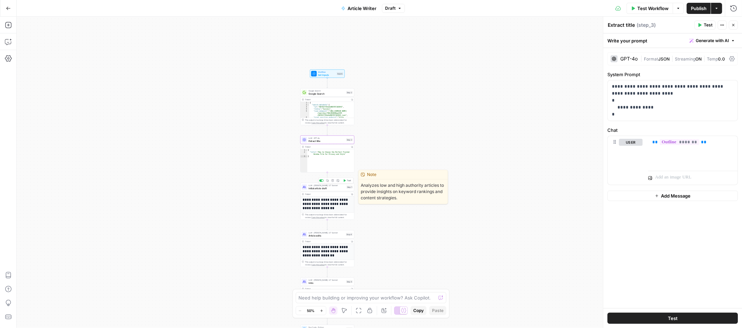
click at [337, 188] on span "Initial article draft" at bounding box center [327, 188] width 37 height 3
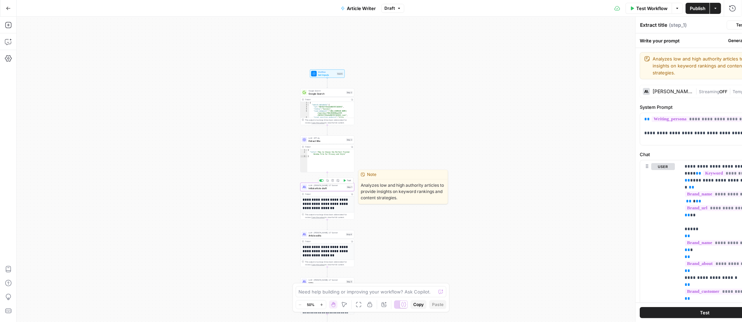
type textarea "Initial article draft"
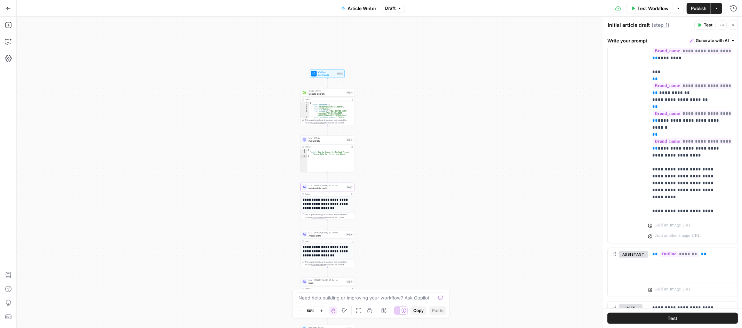
scroll to position [1914, 0]
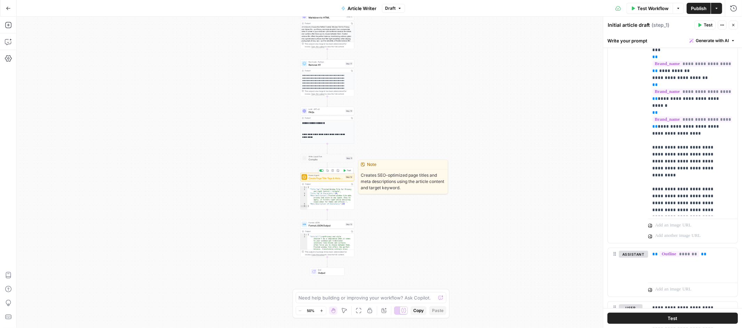
click at [328, 180] on span "Create Page Title Tags & Meta Descriptions" at bounding box center [326, 177] width 35 height 3
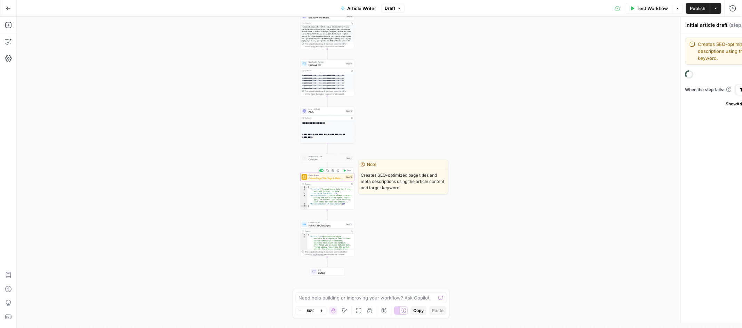
type textarea "Create Page Title Tags & Meta Descriptions"
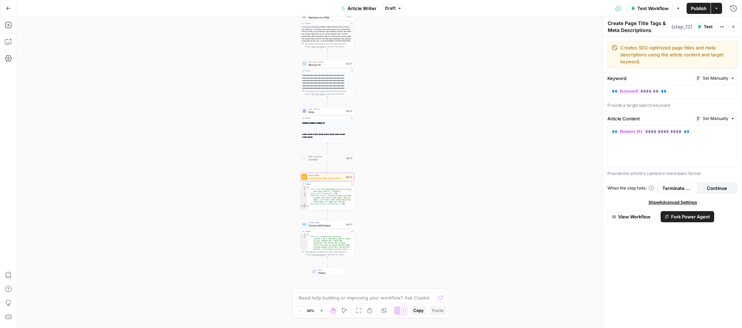
click at [331, 184] on div "Output" at bounding box center [327, 184] width 44 height 3
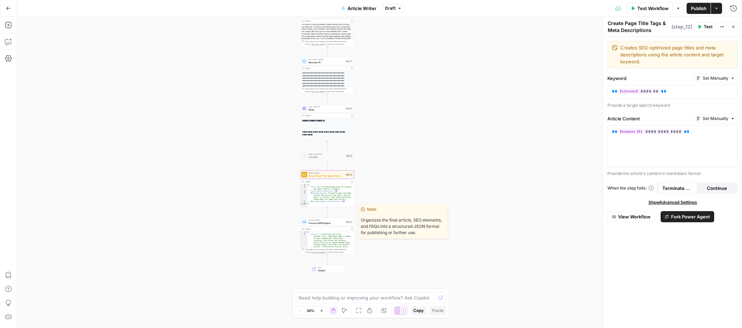
click at [336, 226] on div "Format JSON Format JSON Output Step 13 Copy step Delete step Edit Note Test" at bounding box center [327, 222] width 54 height 8
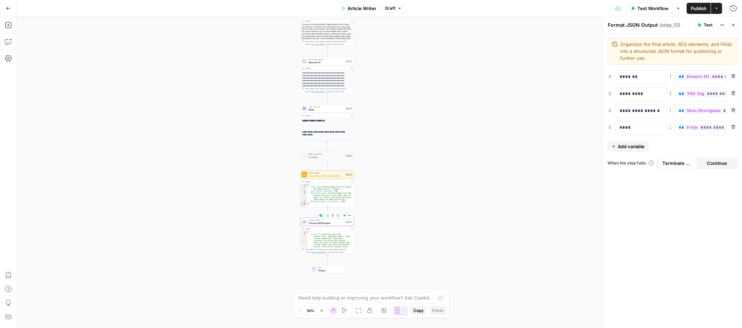
click at [416, 151] on div "**********" at bounding box center [380, 172] width 726 height 311
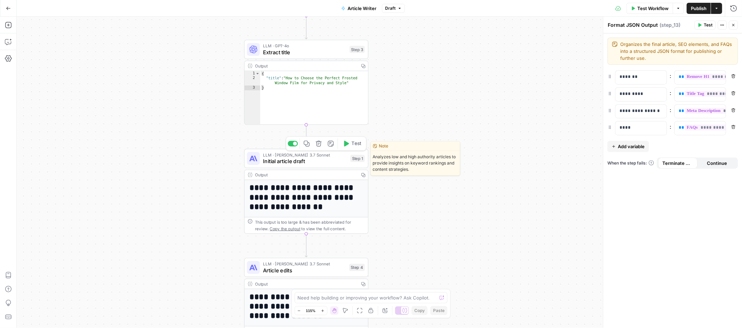
click at [324, 164] on span "Initial article draft" at bounding box center [305, 161] width 84 height 8
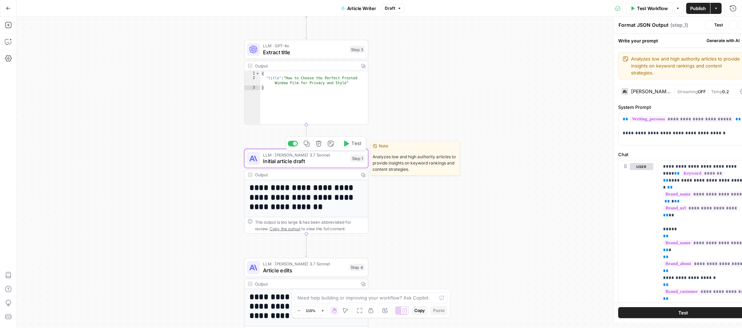
type textarea "Initial article draft"
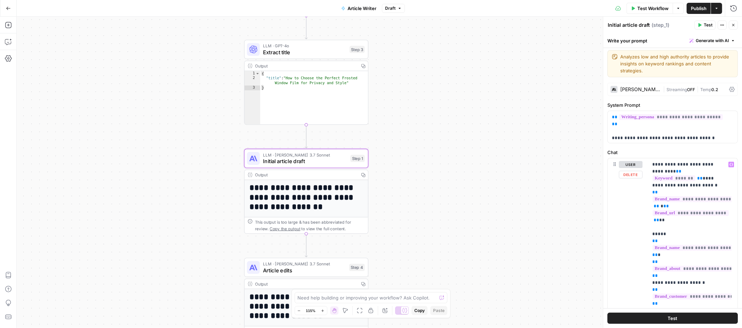
scroll to position [0, 0]
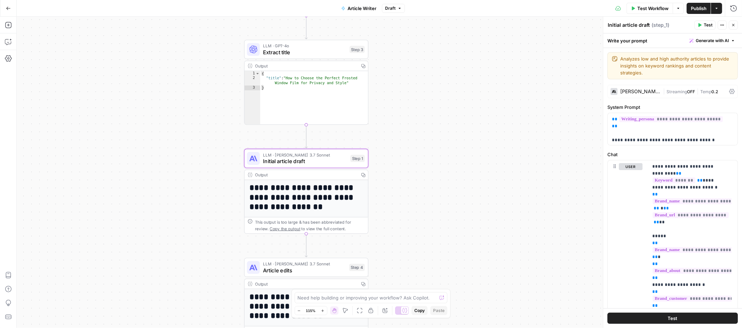
click at [642, 94] on div "Claude 3.7 Sonnet" at bounding box center [636, 91] width 50 height 7
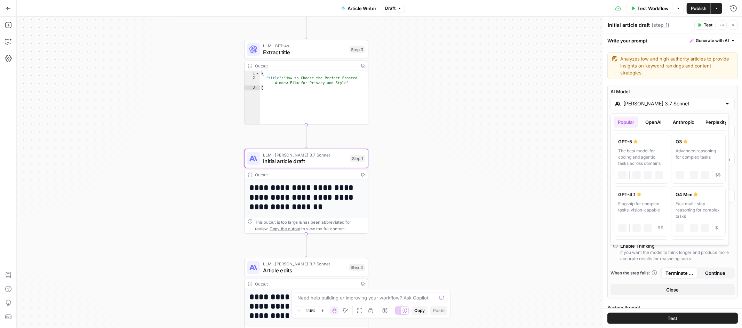
click at [681, 106] on input "Claude 3.7 Sonnet" at bounding box center [673, 103] width 98 height 7
click at [685, 122] on button "Anthropic" at bounding box center [684, 122] width 30 height 11
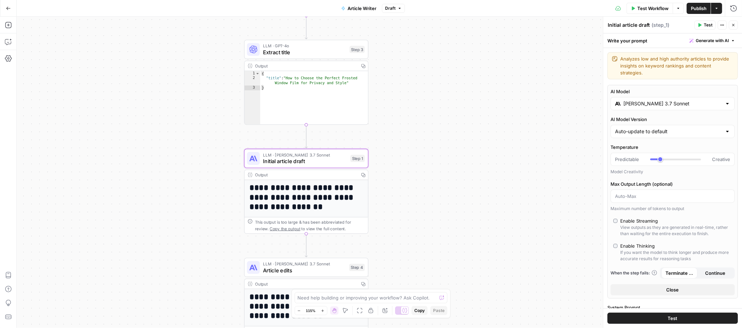
click at [494, 120] on div "**********" at bounding box center [380, 172] width 726 height 311
click at [446, 74] on div "**********" at bounding box center [380, 172] width 726 height 311
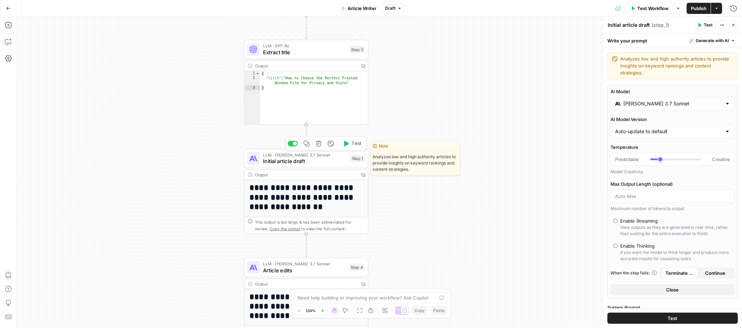
click at [295, 166] on div "LLM · Claude 3.7 Sonnet Initial article draft Step 1 Copy step Delete step Edit…" at bounding box center [306, 158] width 124 height 19
click at [309, 162] on span "Initial article draft" at bounding box center [305, 161] width 84 height 8
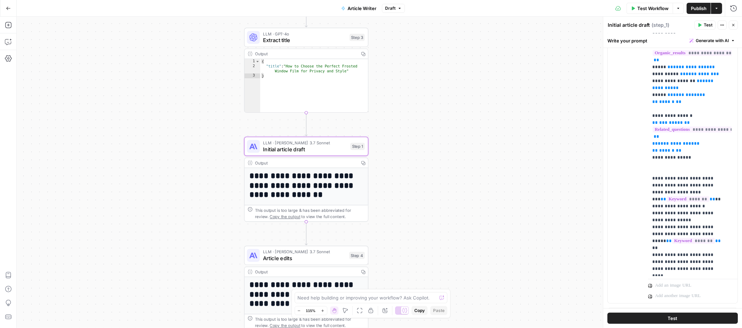
scroll to position [340, 0]
